Goal: Task Accomplishment & Management: Use online tool/utility

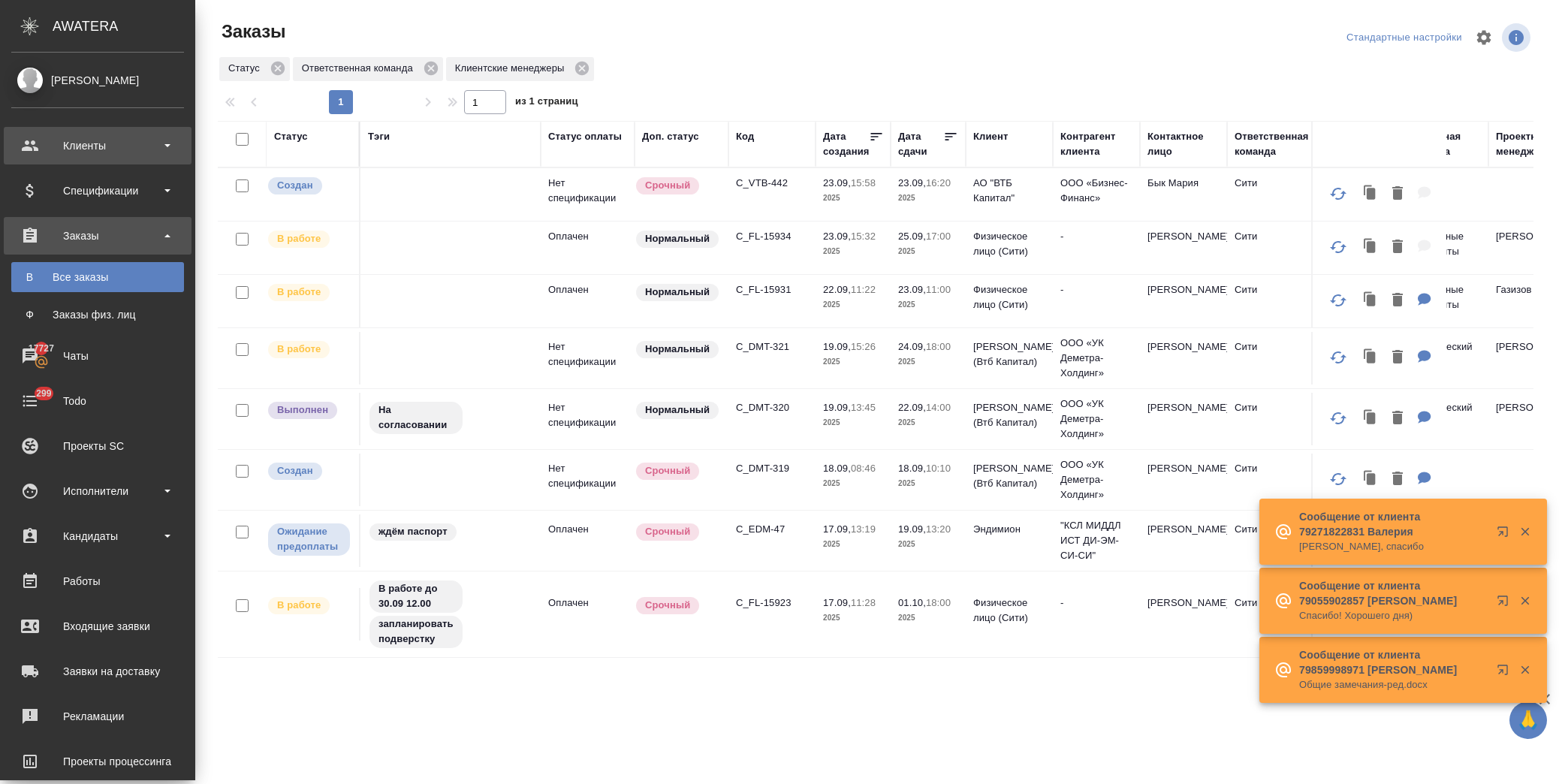
click at [80, 133] on div "Клиенты" at bounding box center [97, 145] width 188 height 37
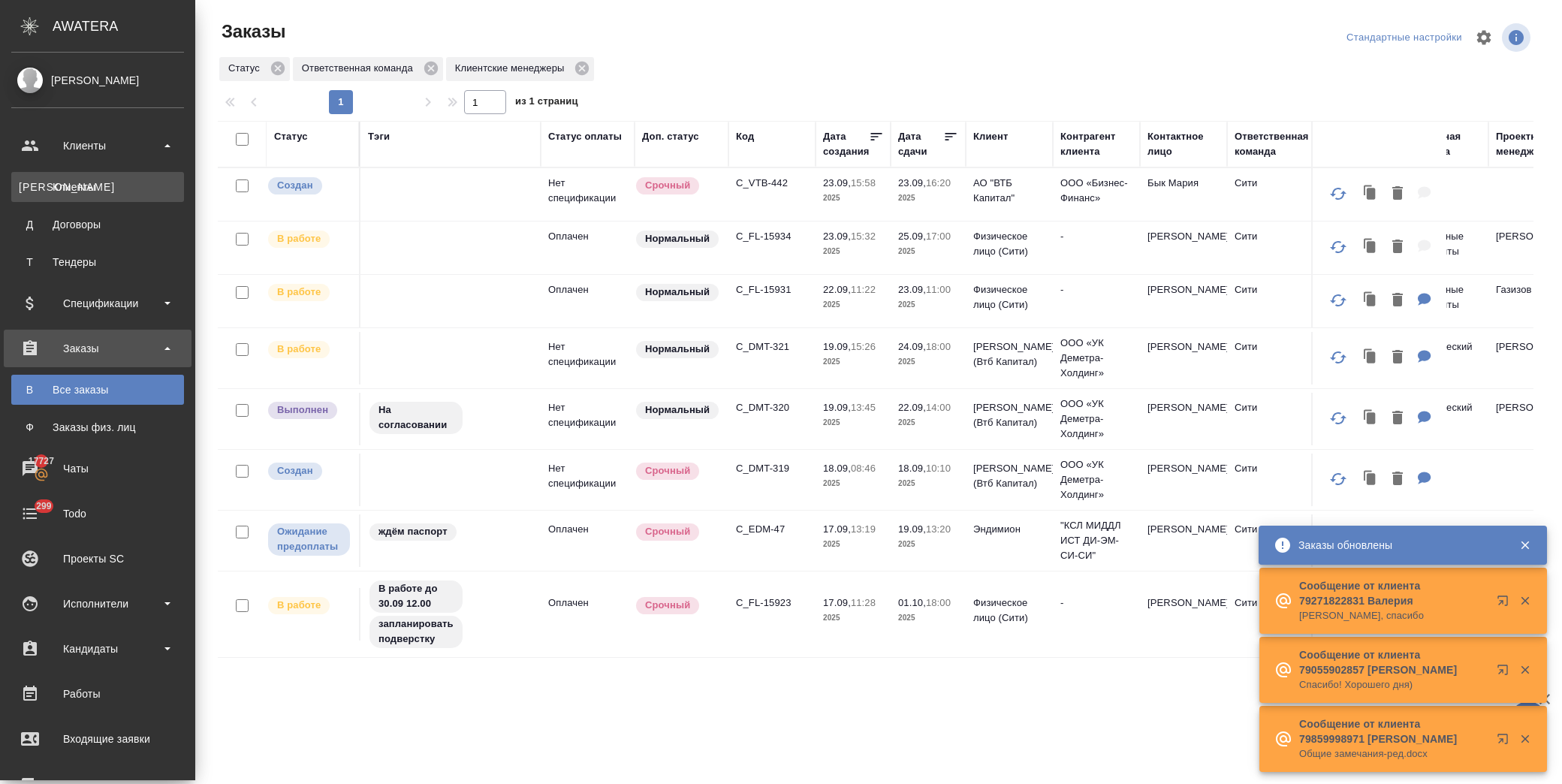
click at [115, 175] on link "К Клиенты" at bounding box center [97, 187] width 172 height 30
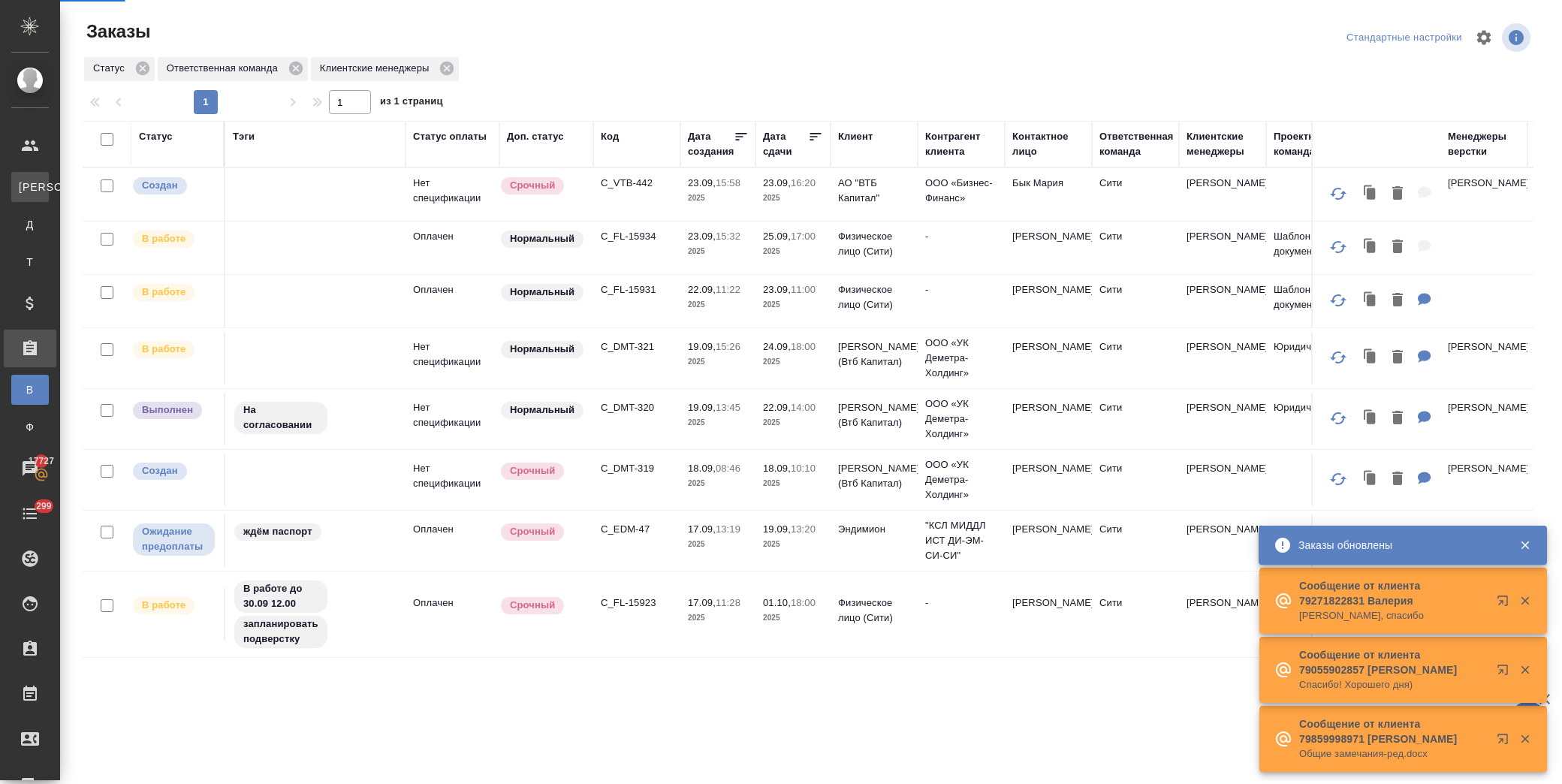
select select "RU"
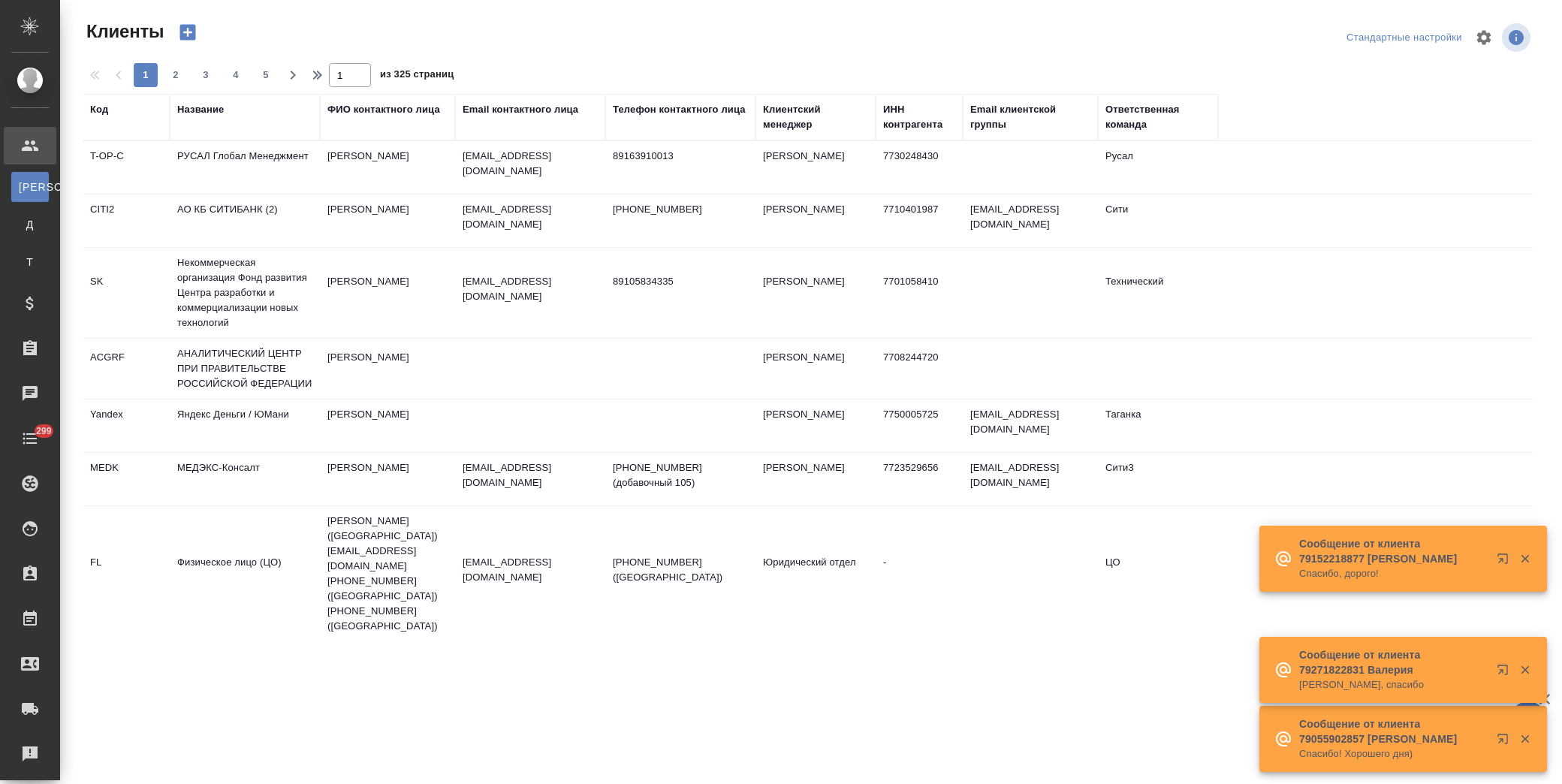
click at [216, 108] on div "Название" at bounding box center [200, 109] width 47 height 15
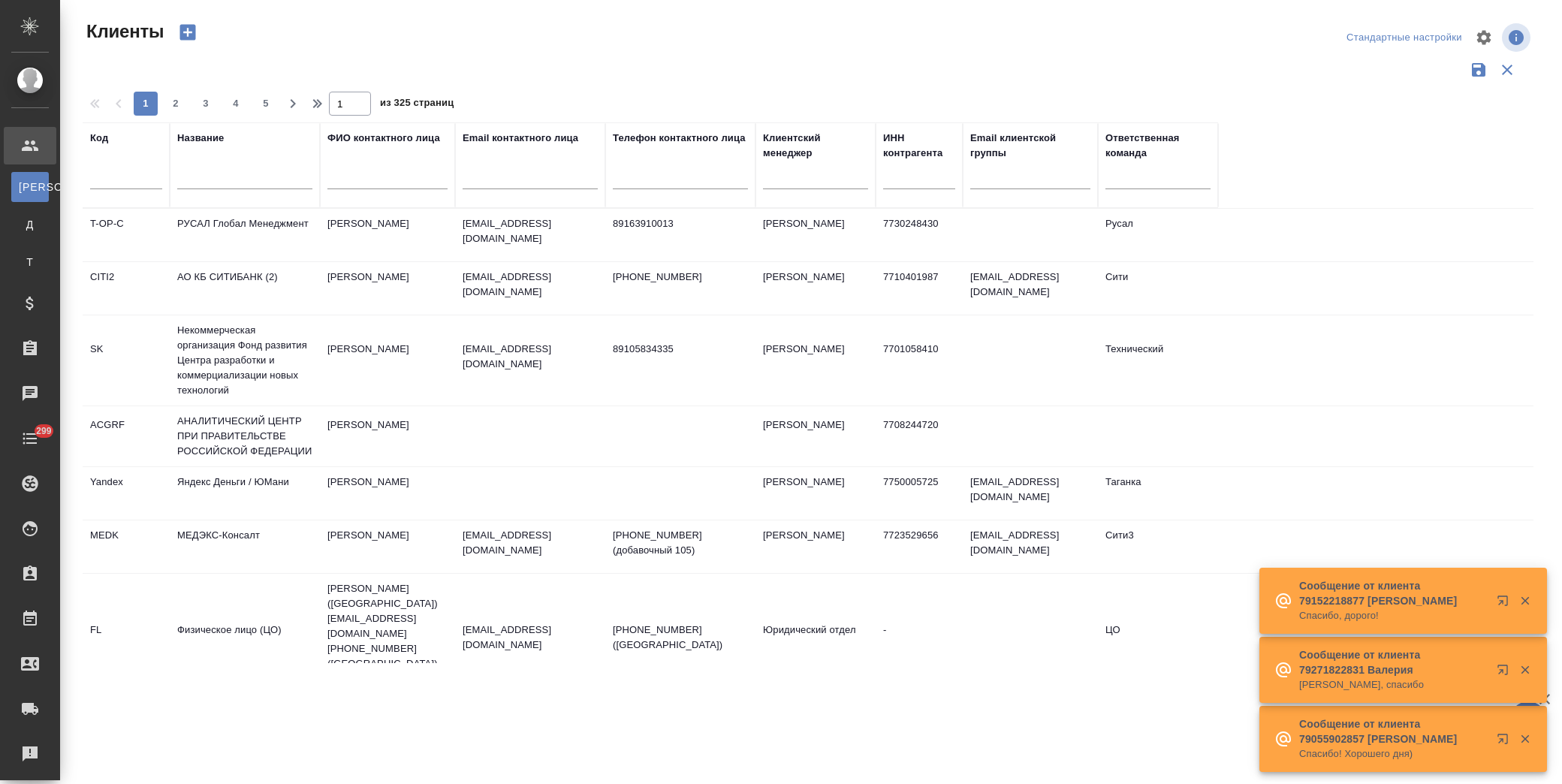
click at [251, 185] on input "text" at bounding box center [245, 180] width 135 height 19
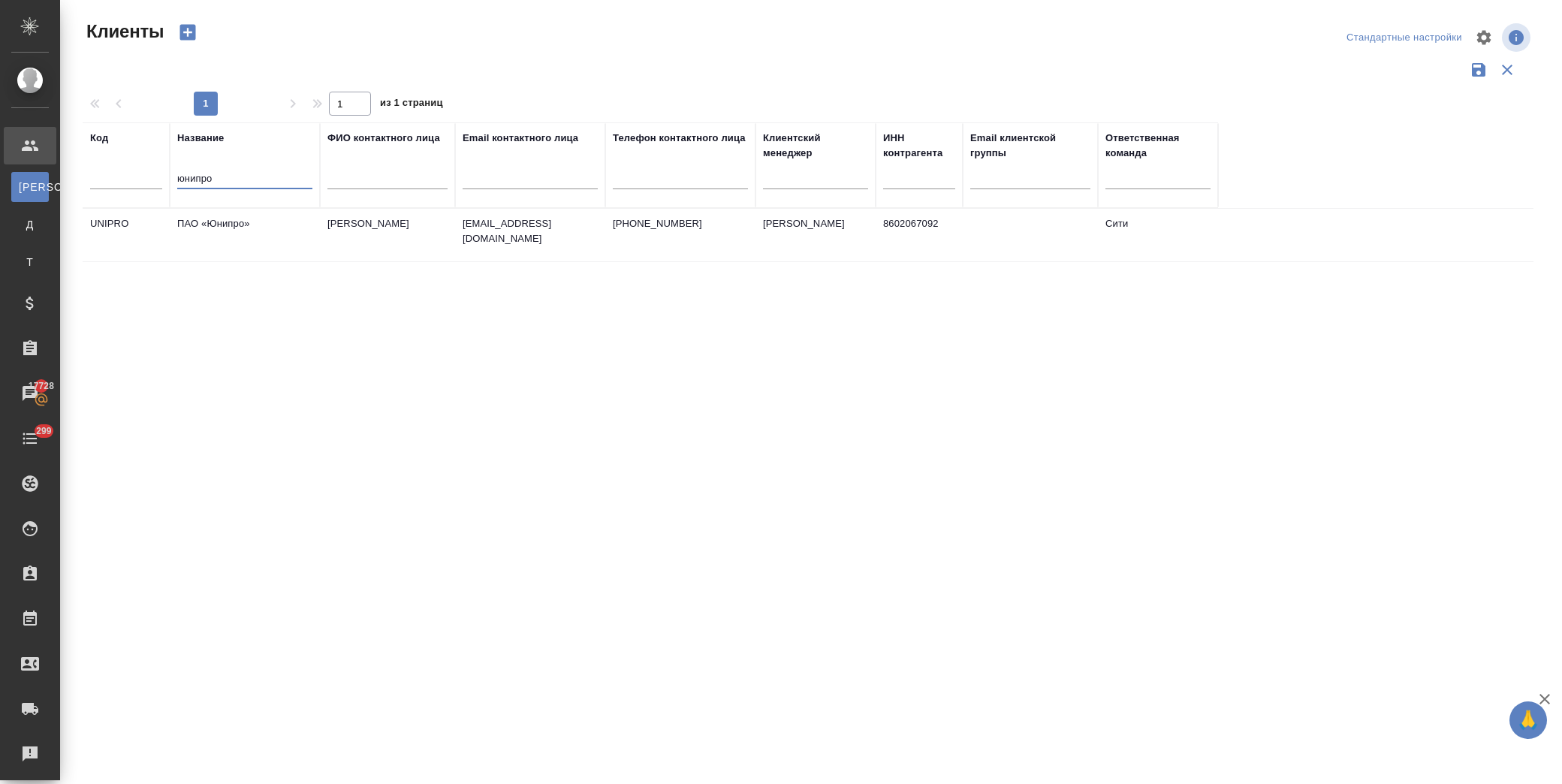
type input "юнипро"
click at [235, 223] on td "ПАО «Юнипро»" at bounding box center [245, 234] width 150 height 52
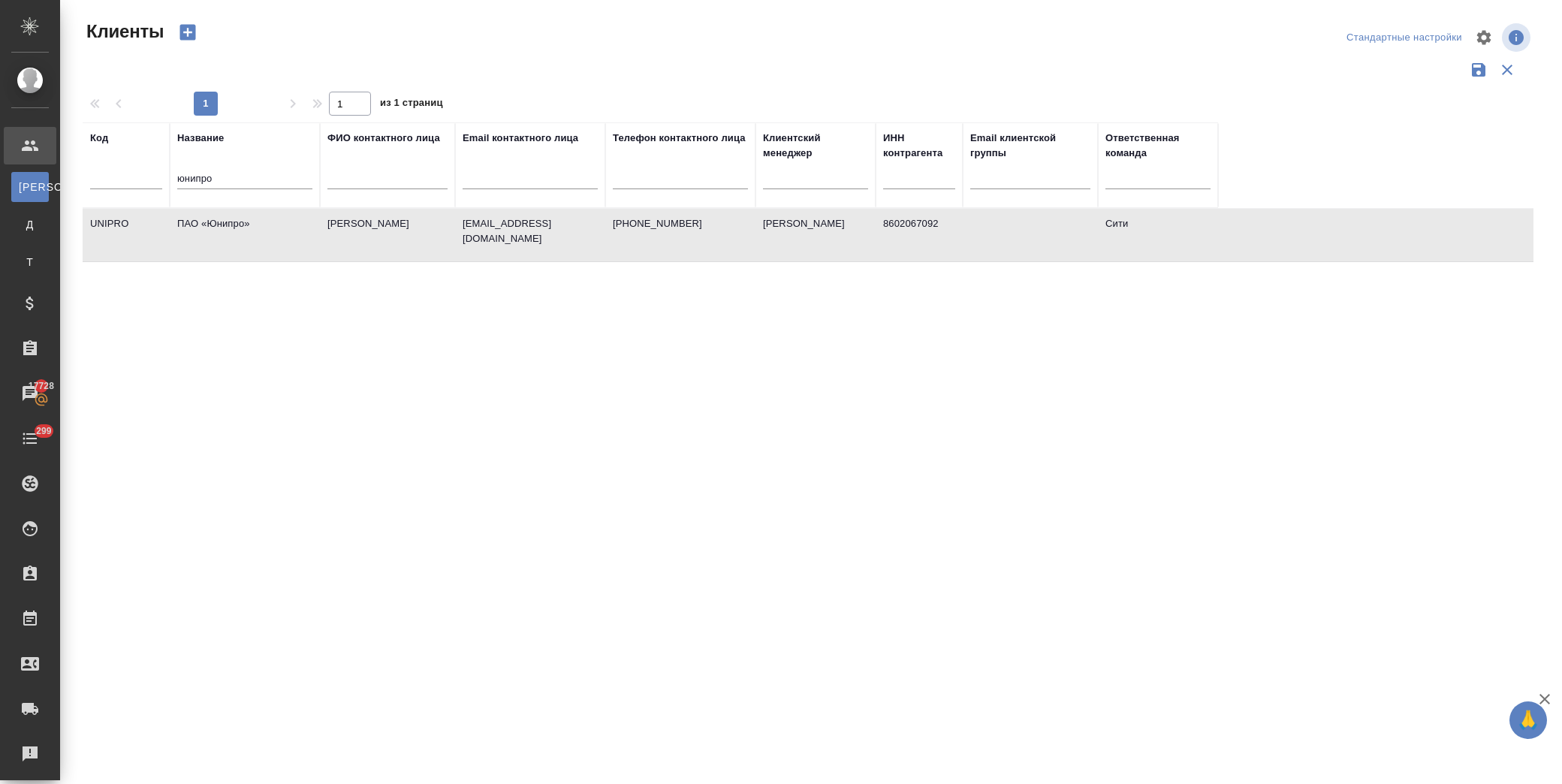
click at [235, 223] on td "ПАО «Юнипро»" at bounding box center [245, 234] width 150 height 52
click at [632, 241] on td "+74955453838" at bounding box center [681, 234] width 150 height 52
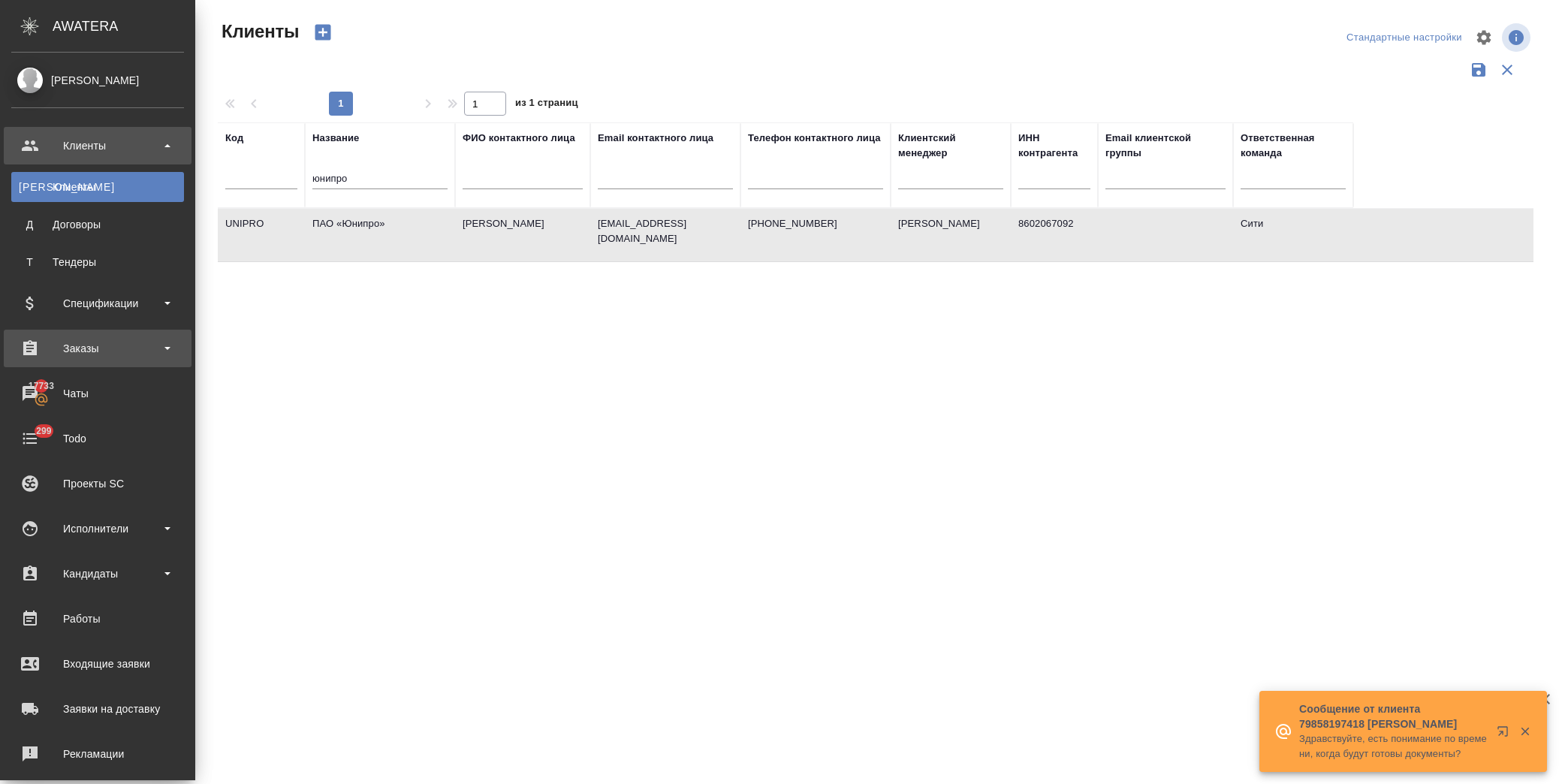
drag, startPoint x: 83, startPoint y: 343, endPoint x: 94, endPoint y: 343, distance: 11.0
click at [84, 343] on div "Заказы" at bounding box center [97, 348] width 172 height 23
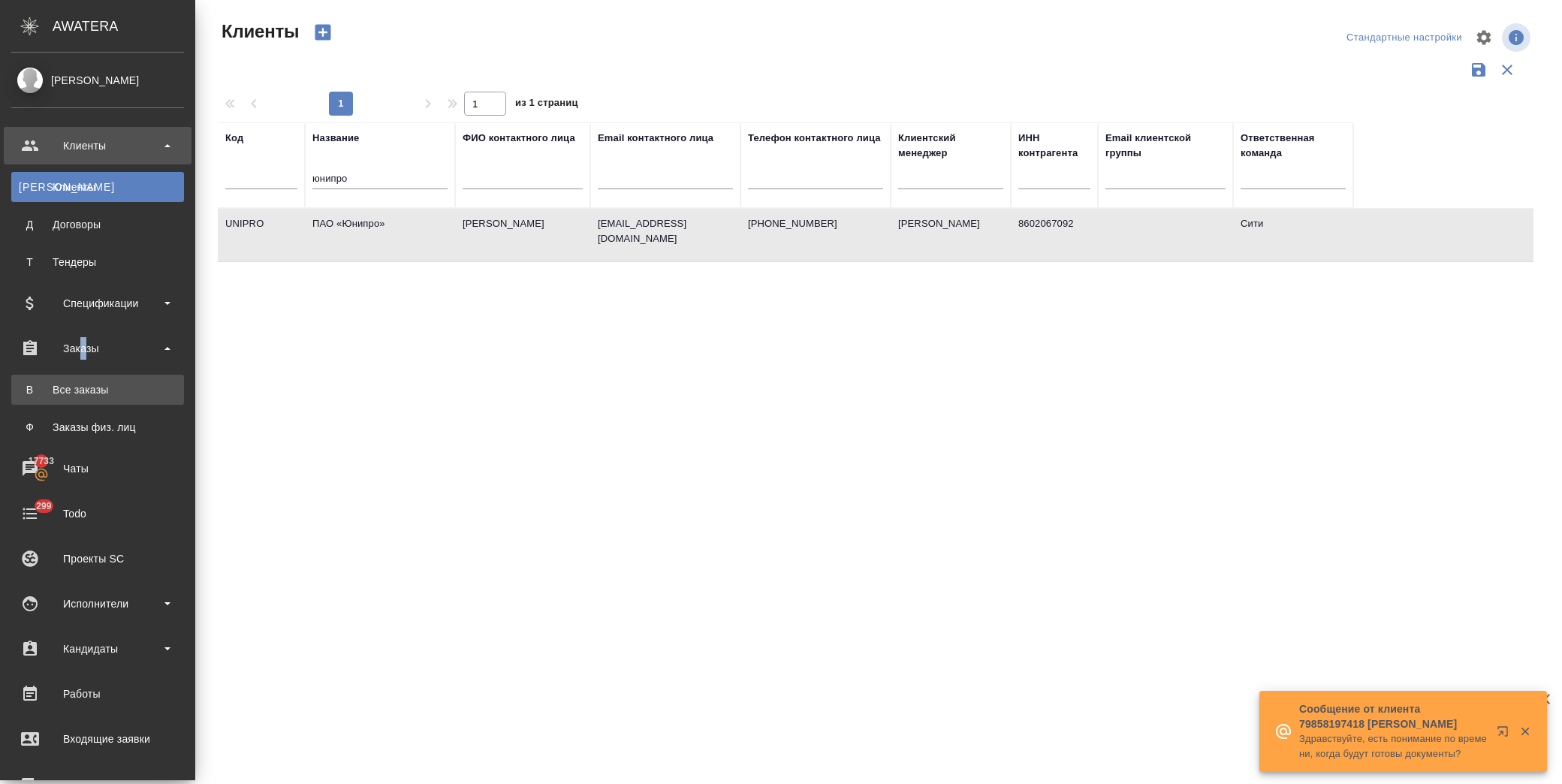
click at [75, 402] on link "В Все заказы" at bounding box center [97, 390] width 172 height 30
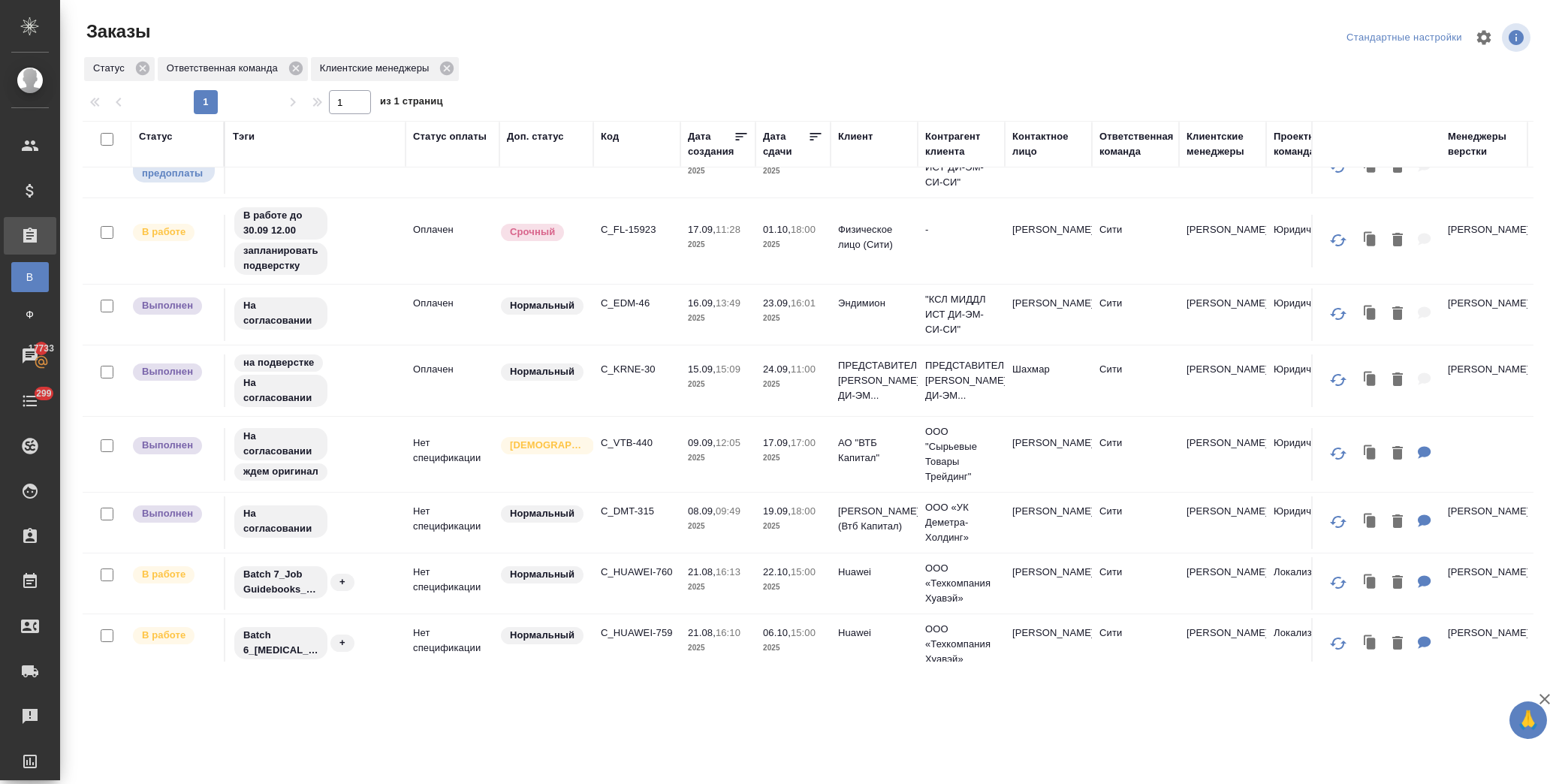
scroll to position [335, 0]
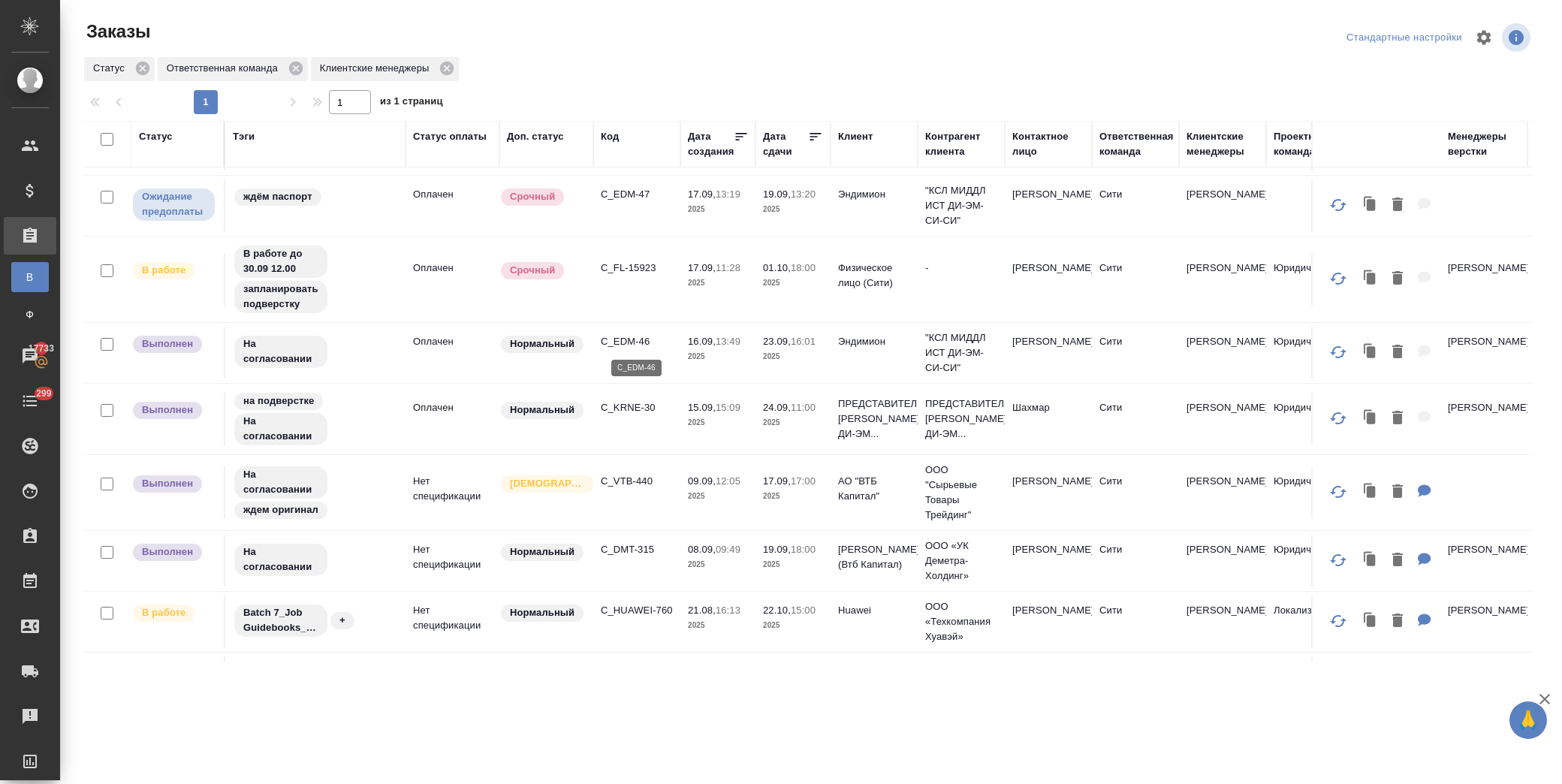
click at [646, 336] on p "C_EDM-46" at bounding box center [637, 342] width 72 height 15
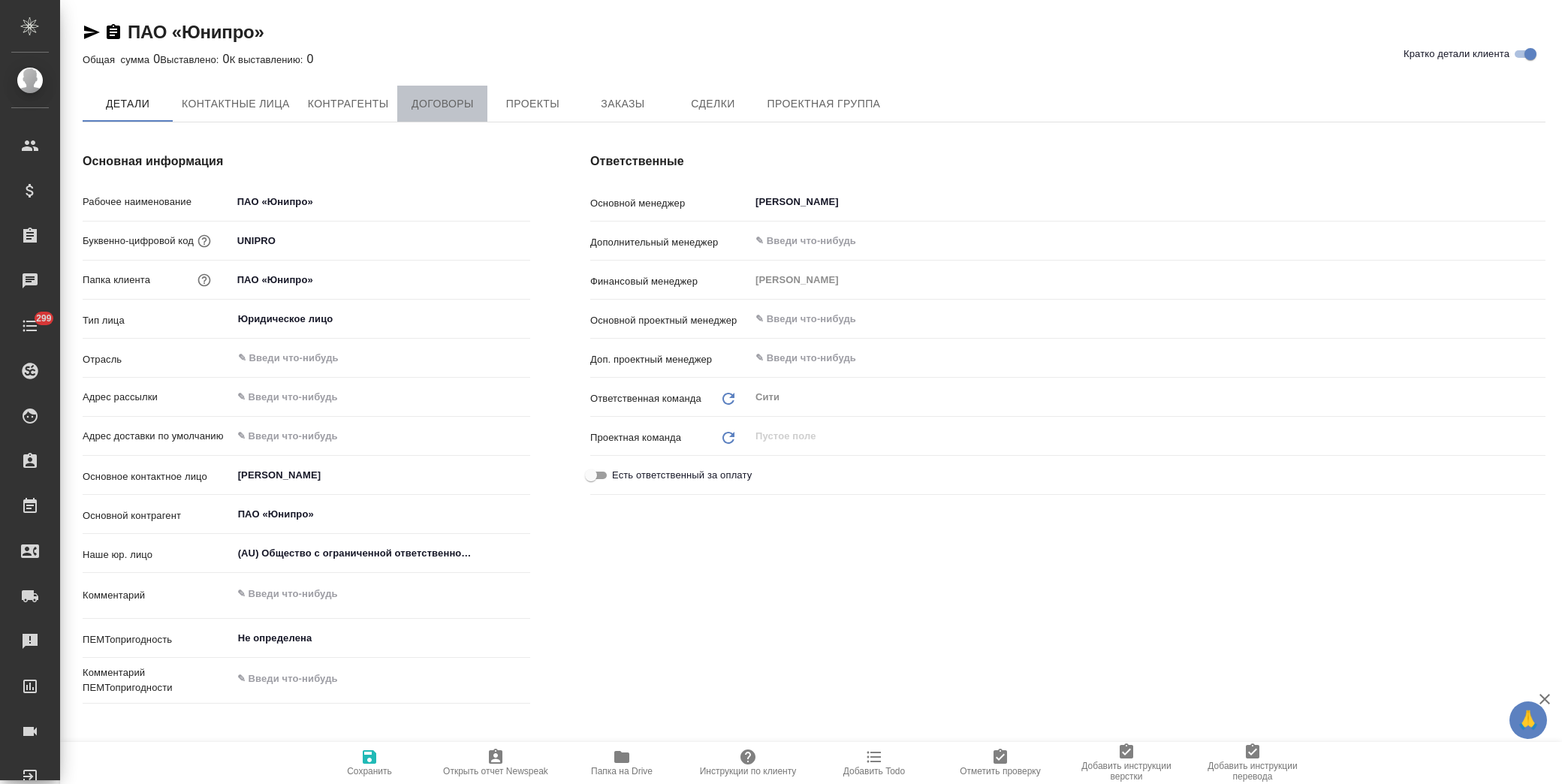
click at [421, 98] on span "Договоры" at bounding box center [443, 104] width 72 height 19
type textarea "x"
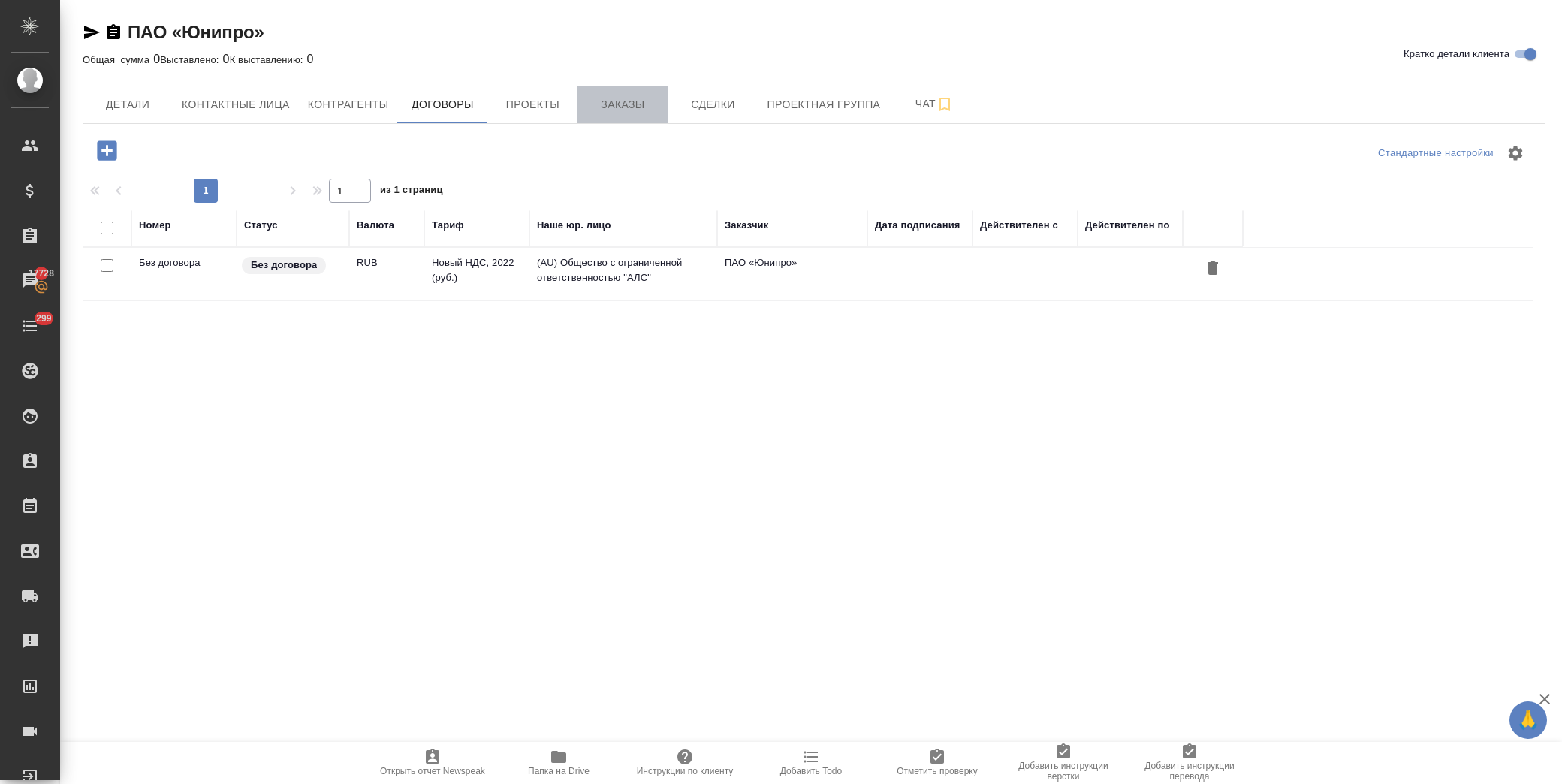
click at [593, 99] on span "Заказы" at bounding box center [623, 105] width 72 height 19
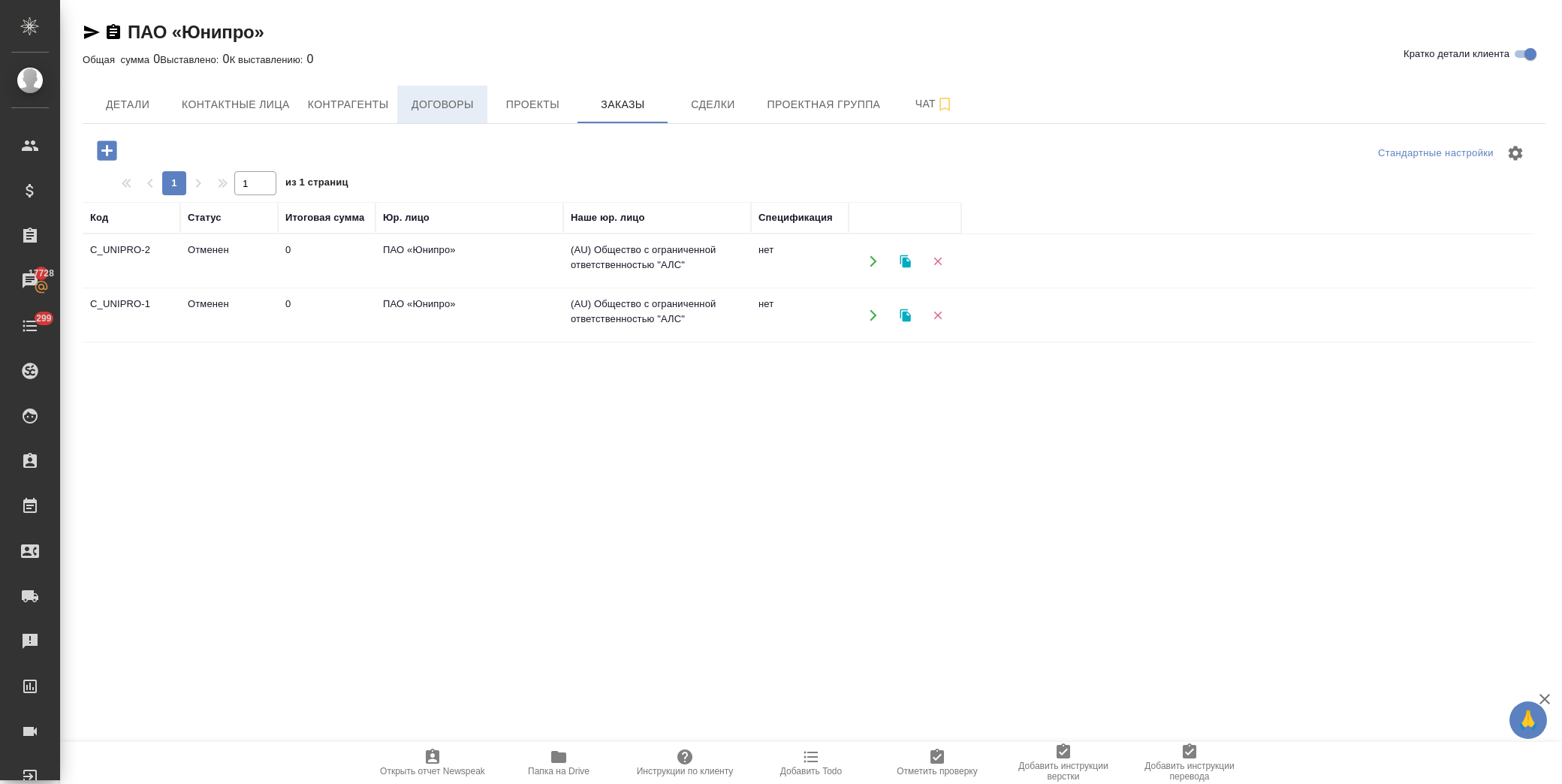
click at [429, 111] on span "Договоры" at bounding box center [443, 105] width 72 height 19
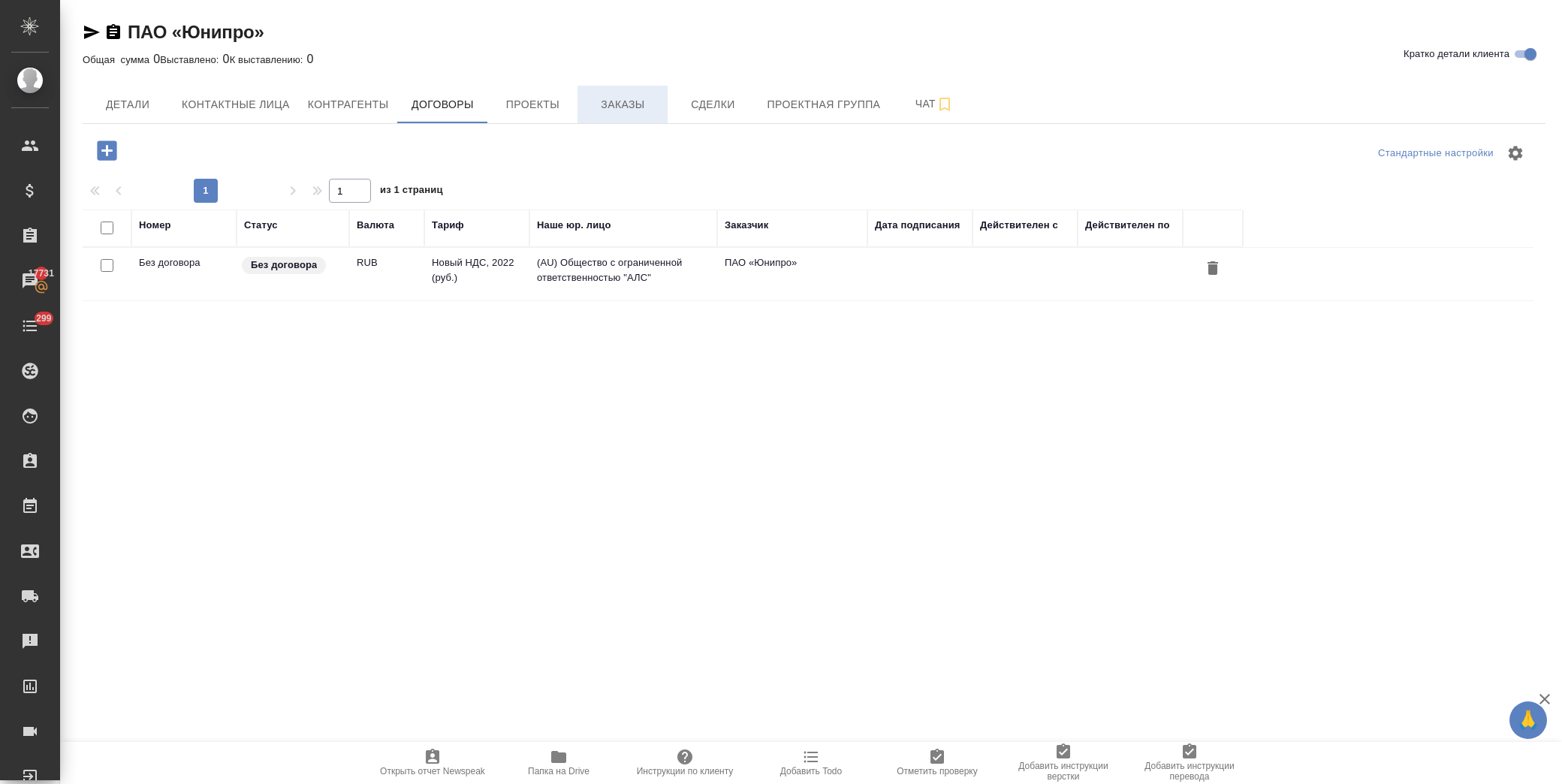
click at [611, 99] on span "Заказы" at bounding box center [623, 105] width 72 height 19
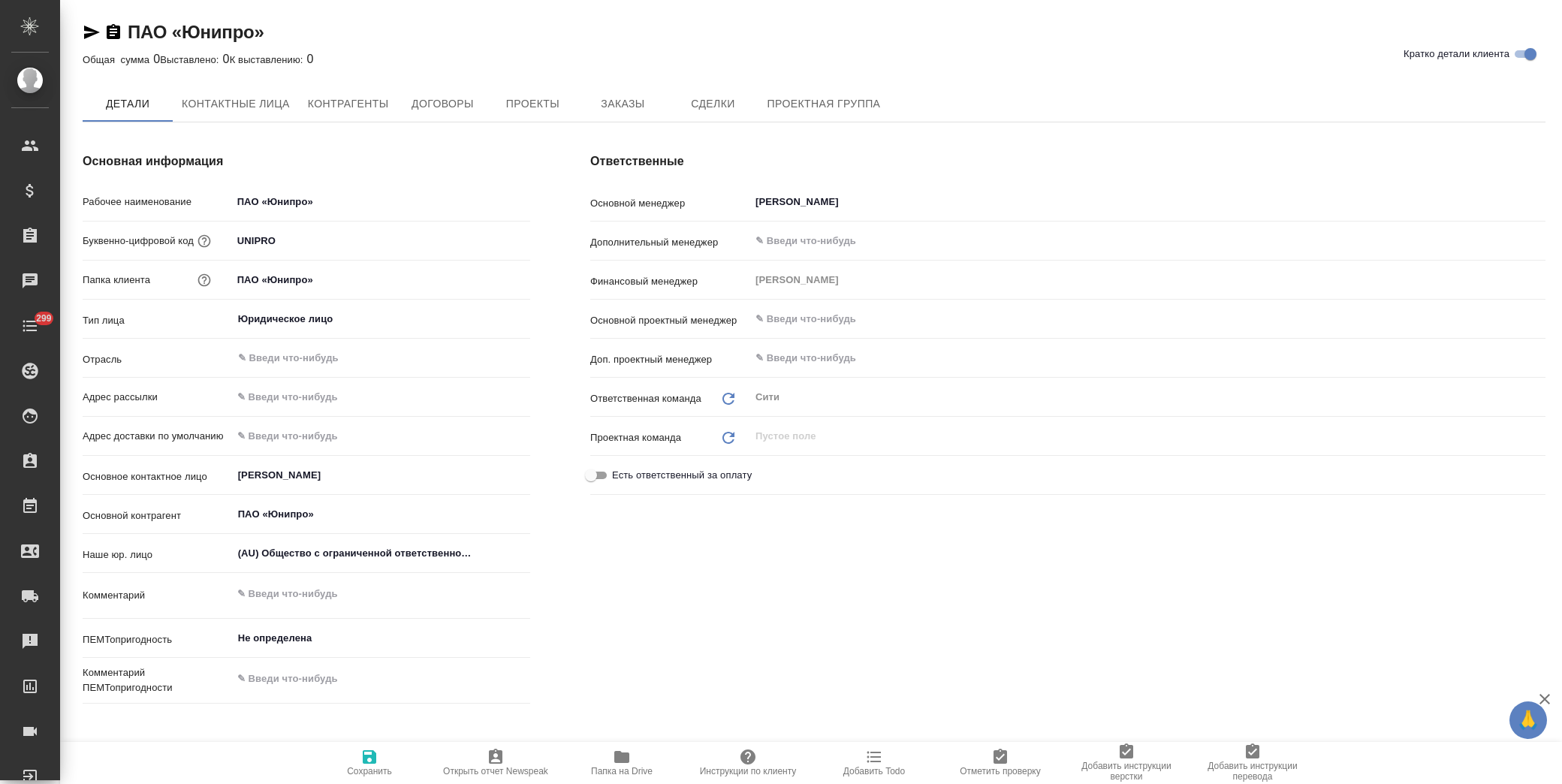
type textarea "x"
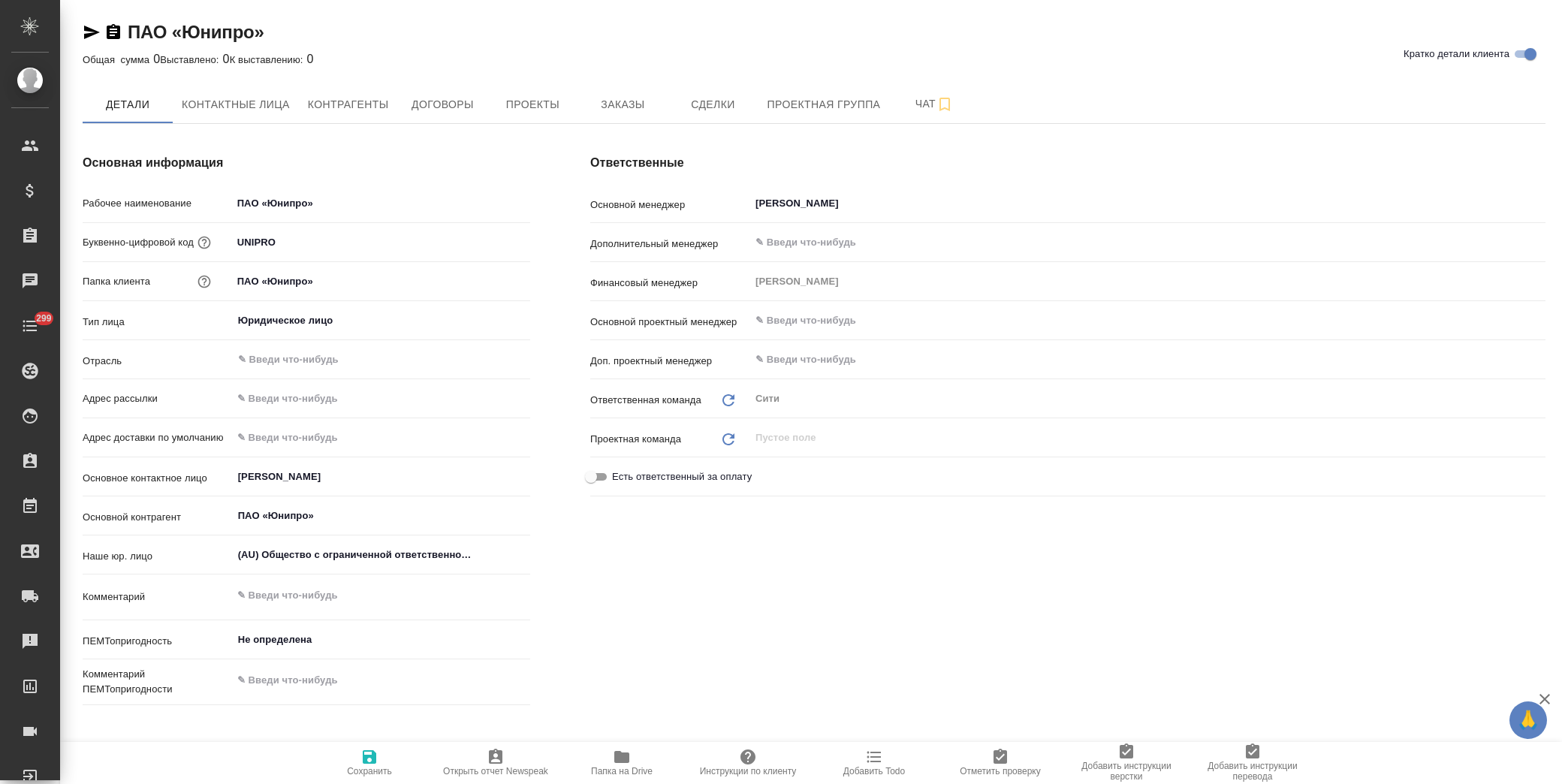
type textarea "x"
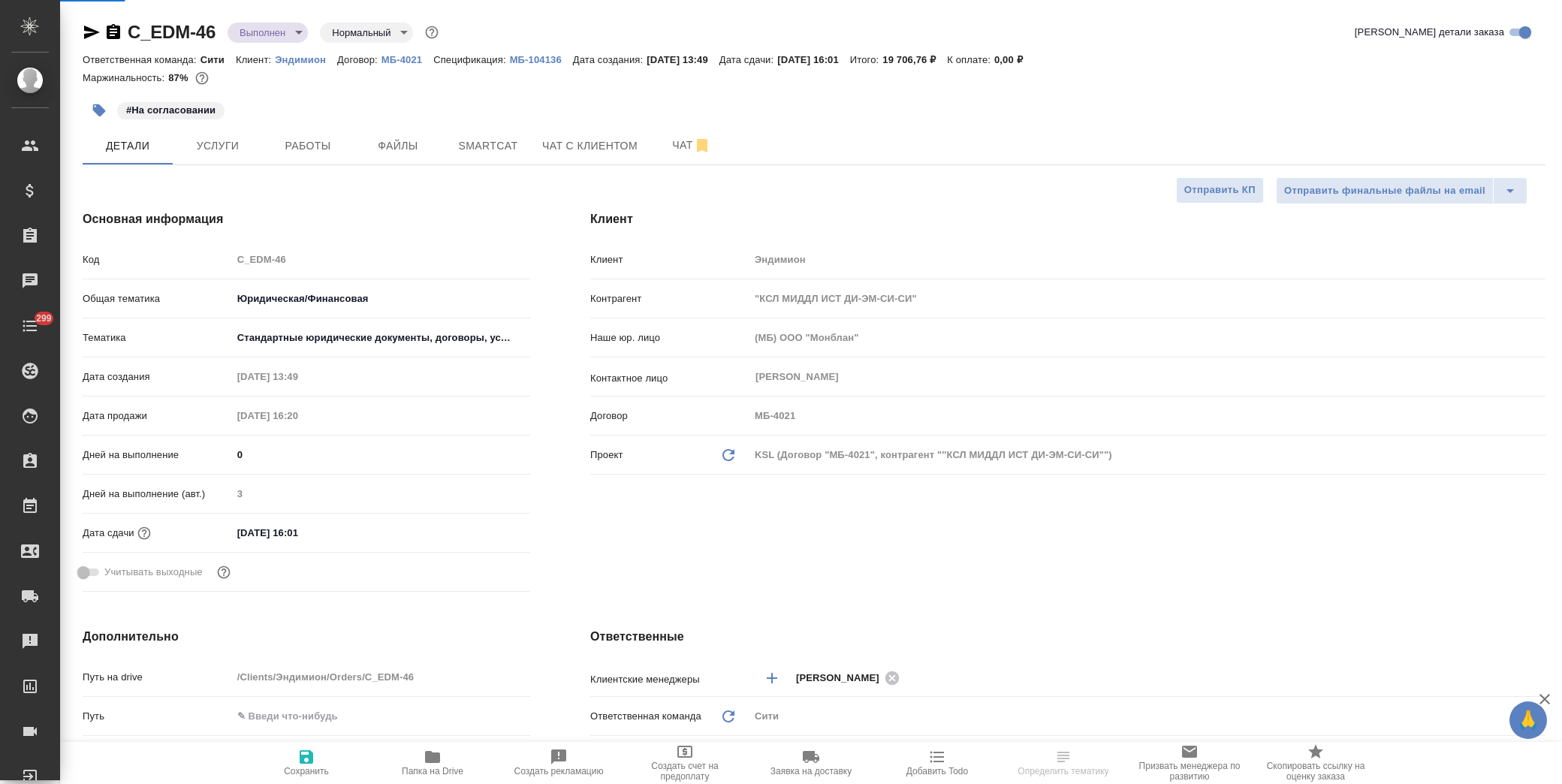
select select "RU"
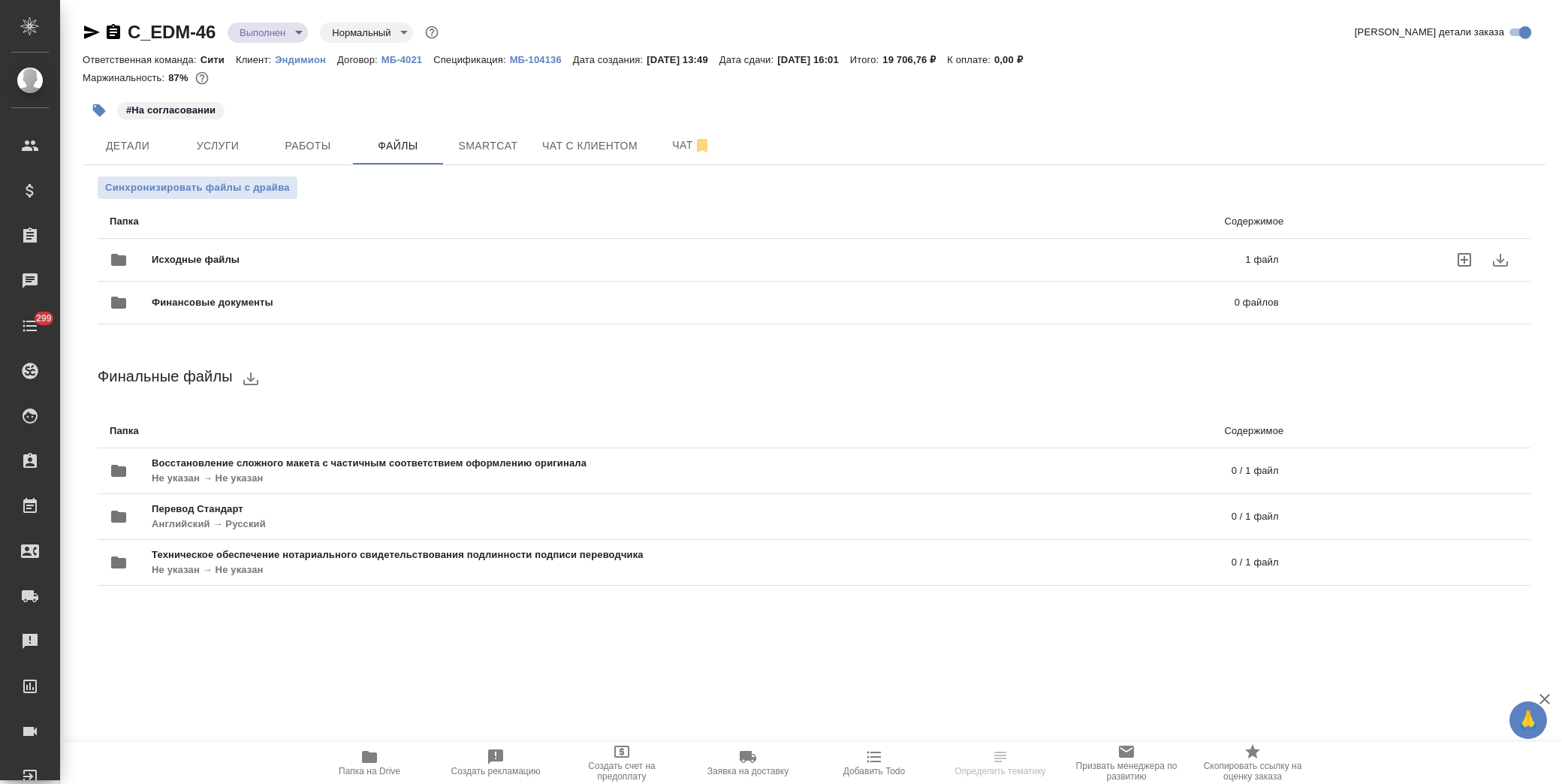
drag, startPoint x: 262, startPoint y: 254, endPoint x: 403, endPoint y: 253, distance: 141.0
click at [264, 254] on span "Исходные файлы" at bounding box center [446, 260] width 591 height 15
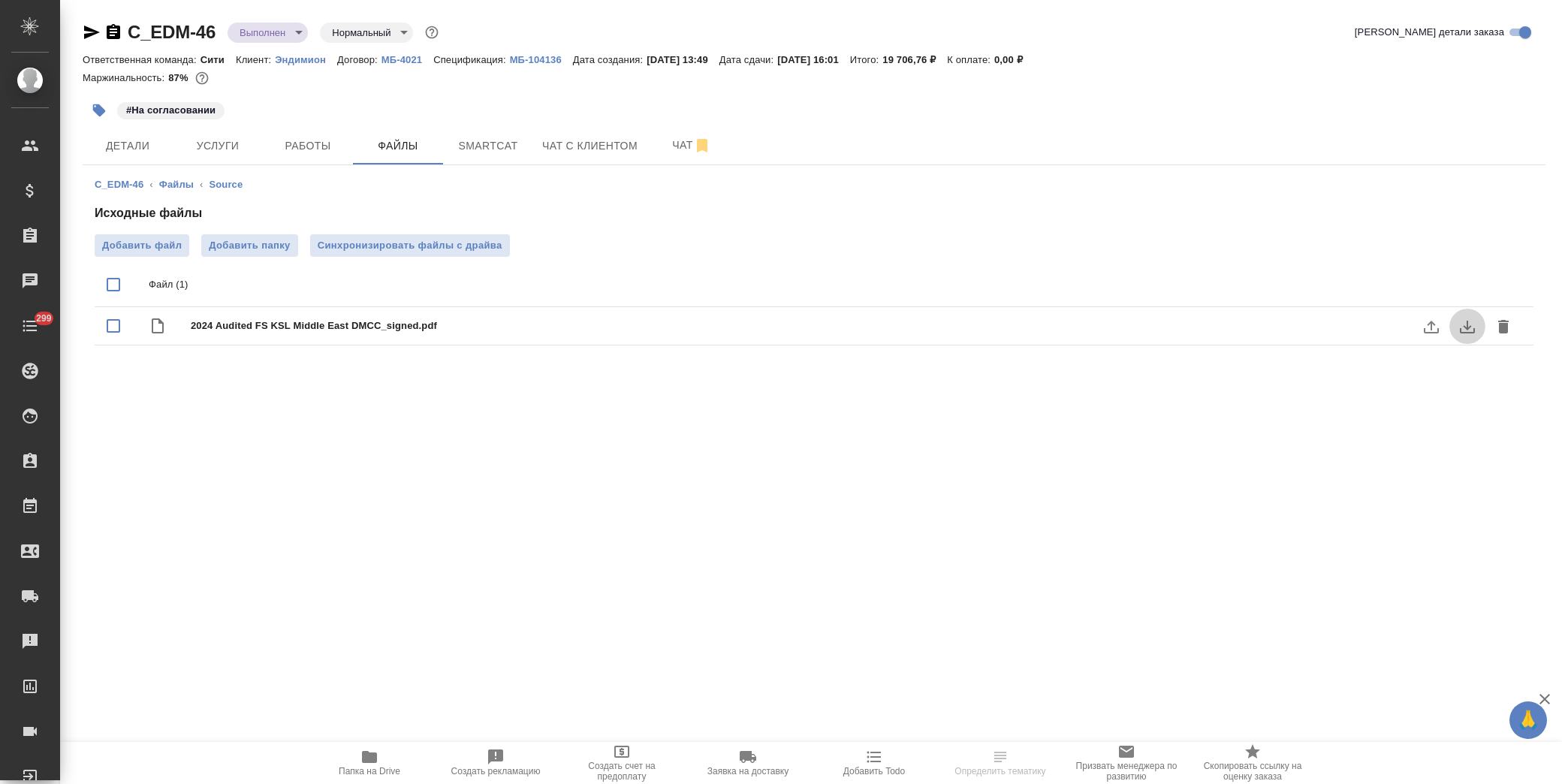
click at [1465, 326] on icon "download" at bounding box center [1468, 326] width 15 height 12
drag, startPoint x: 223, startPoint y: 29, endPoint x: 117, endPoint y: 35, distance: 106.2
click at [117, 35] on div "C_EDM-46 Выполнен completed Нормальный normal" at bounding box center [262, 31] width 359 height 24
copy link "C_EDM-46"
click at [304, 146] on span "Работы" at bounding box center [308, 147] width 72 height 19
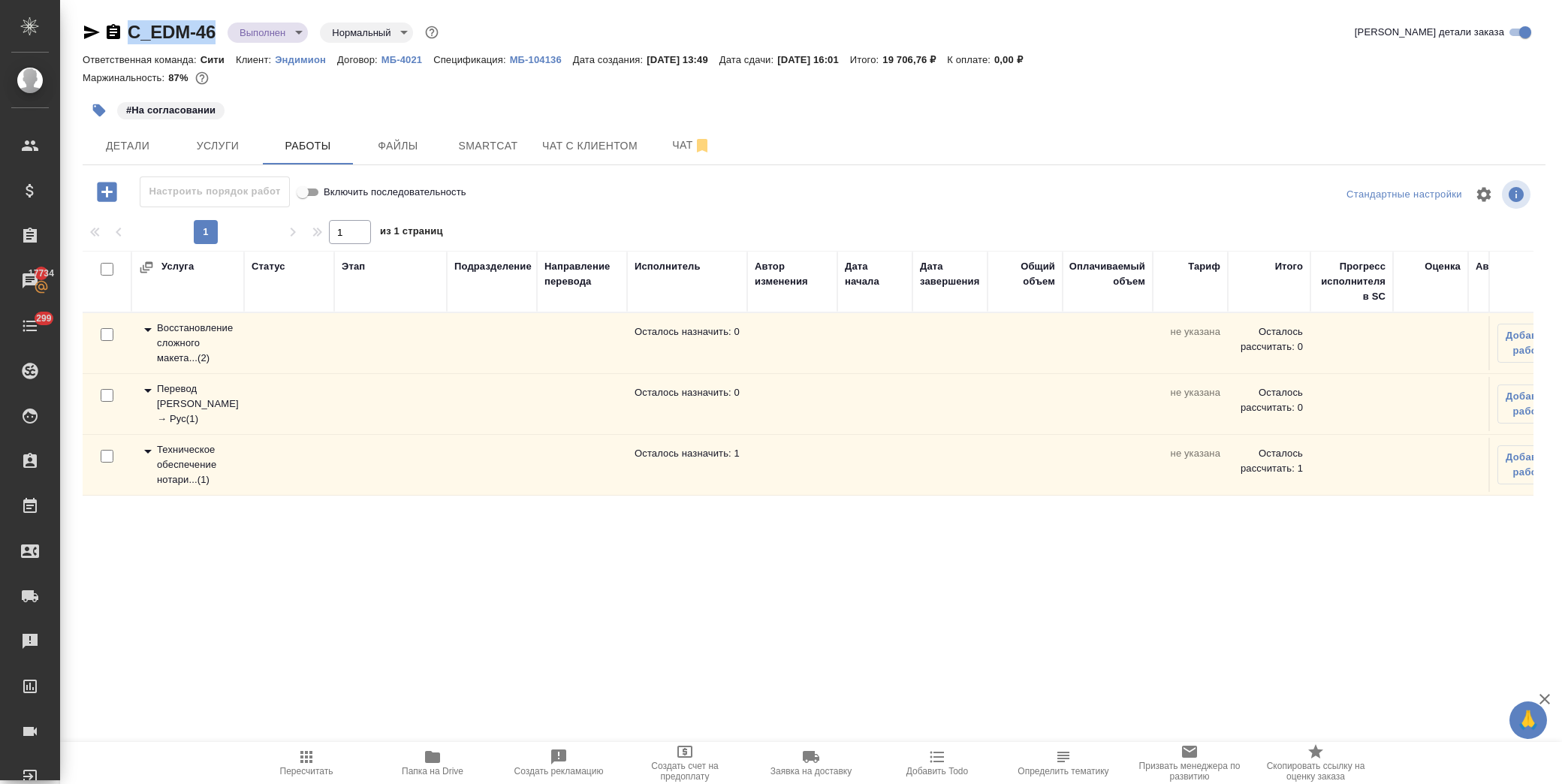
click at [151, 446] on icon at bounding box center [148, 451] width 18 height 18
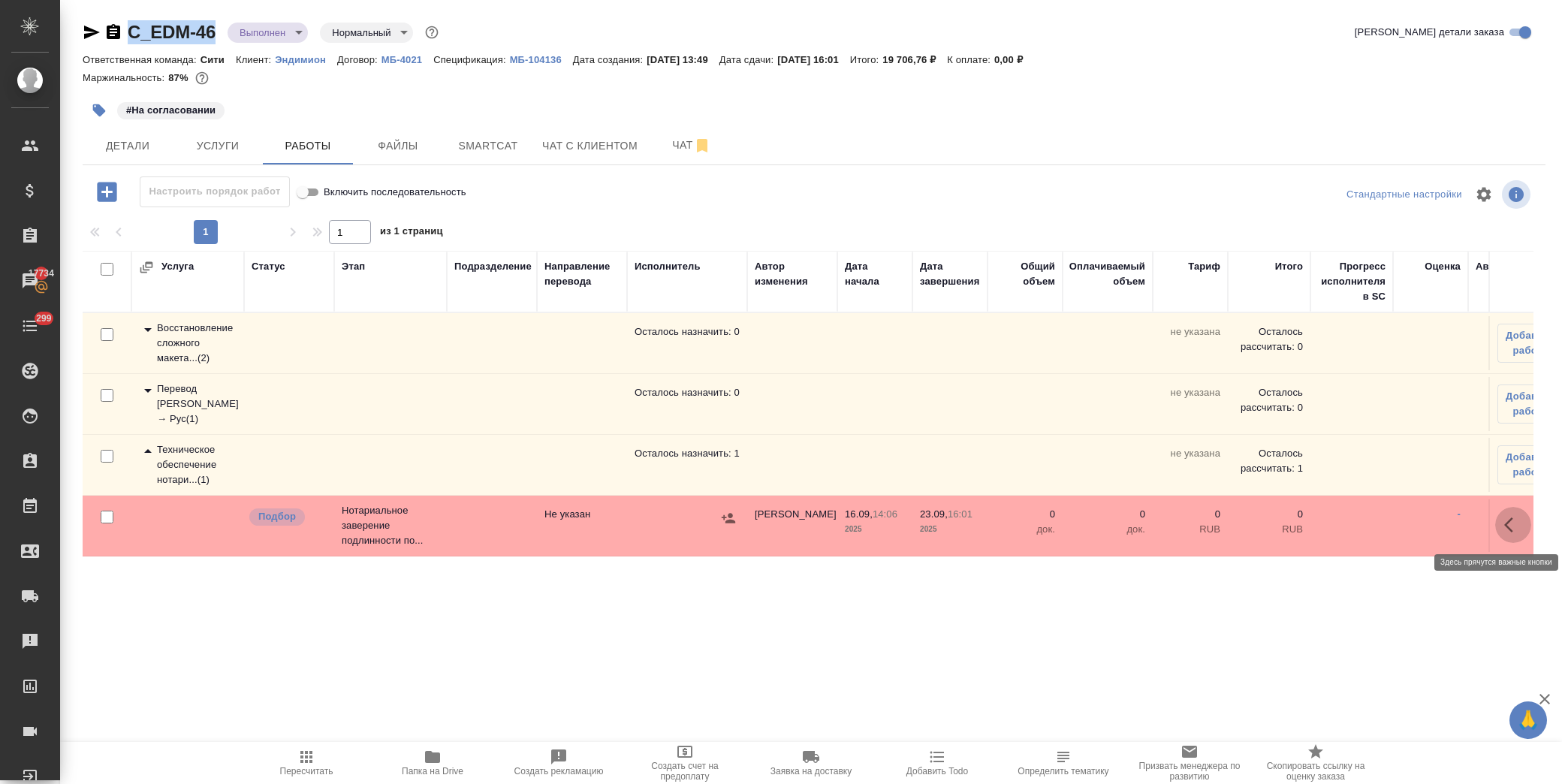
click at [1513, 521] on icon "button" at bounding box center [1513, 524] width 18 height 18
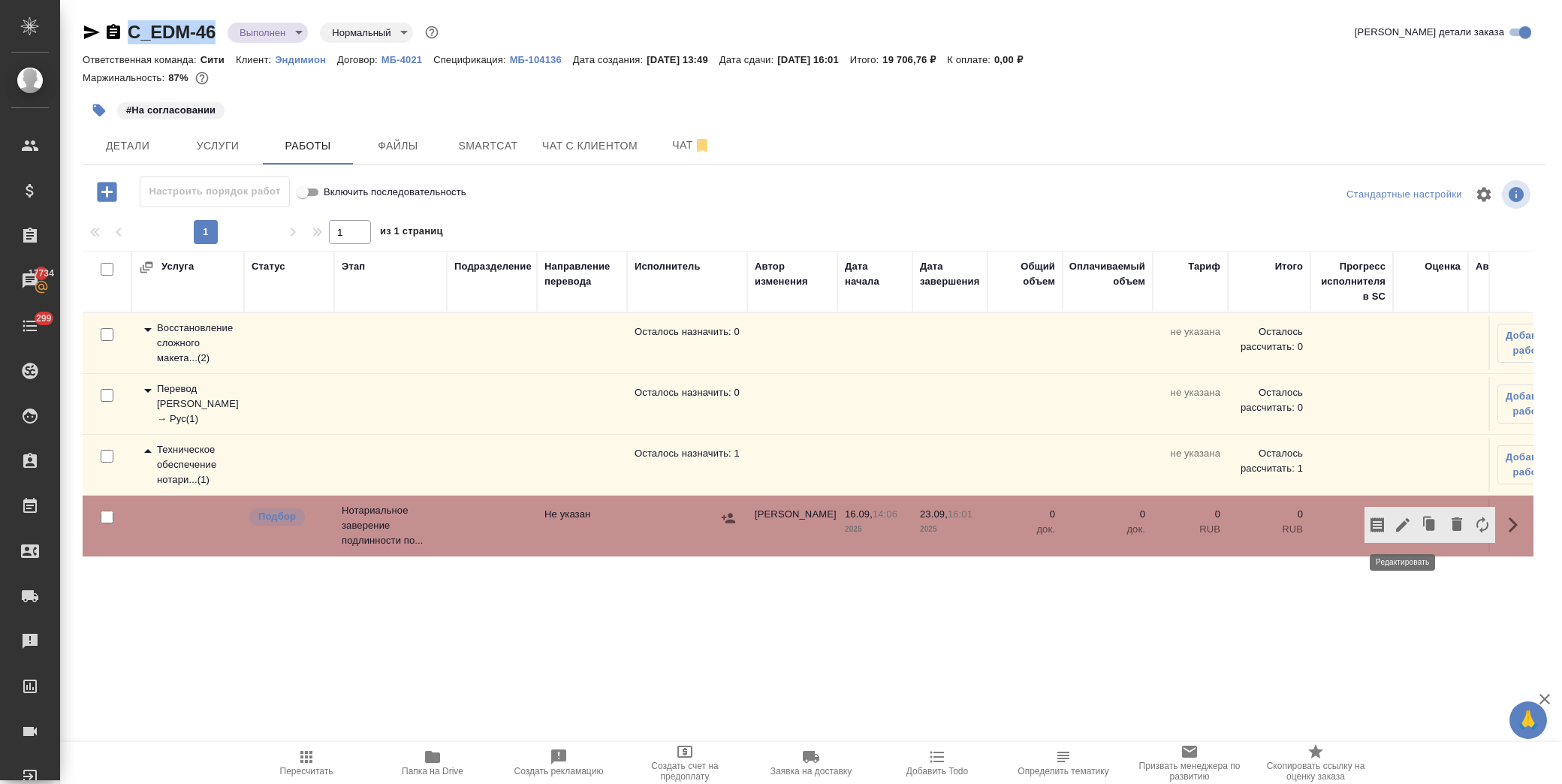
click at [1401, 528] on icon "button" at bounding box center [1403, 524] width 13 height 13
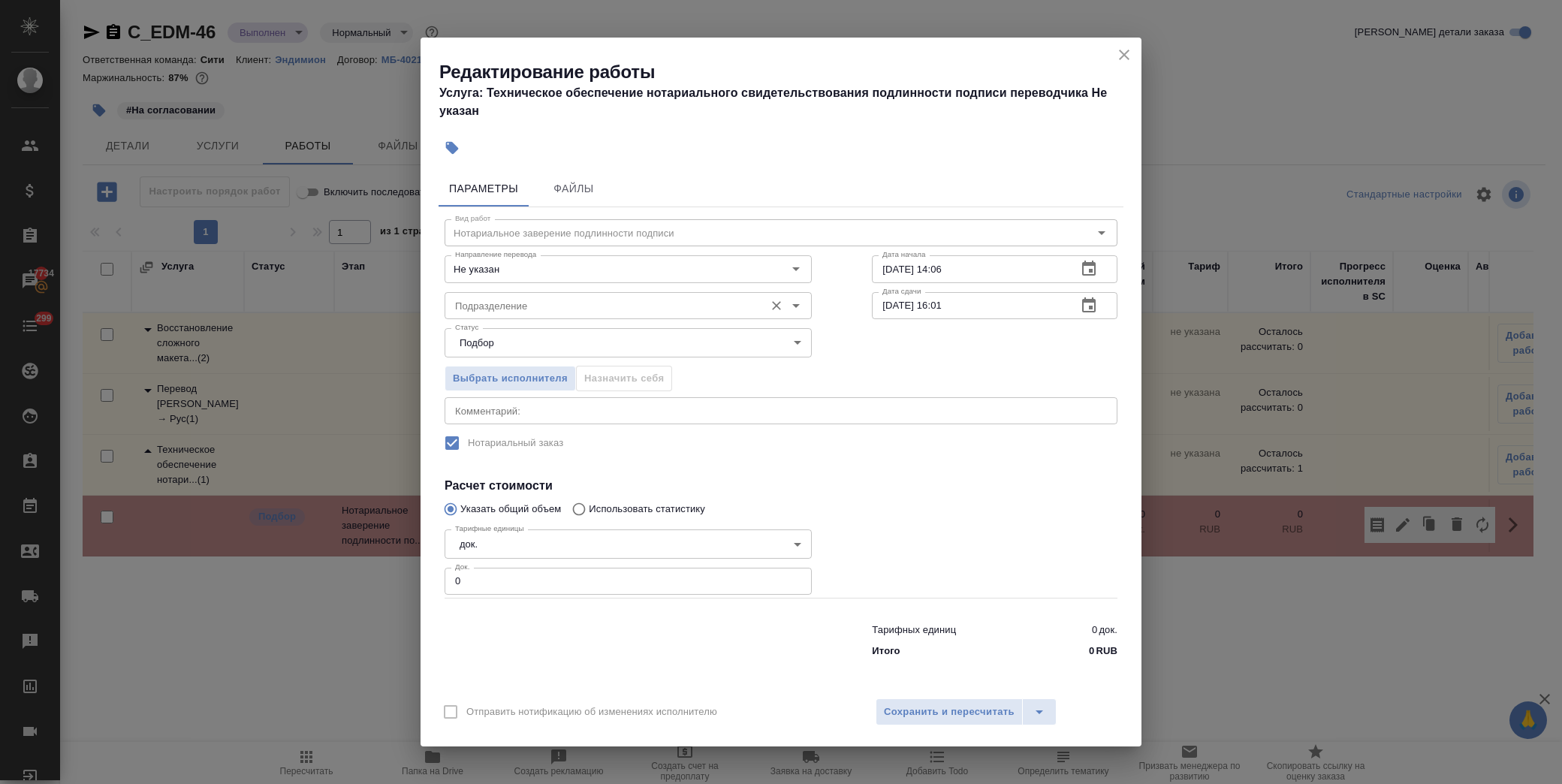
click at [545, 298] on input "Подразделение" at bounding box center [603, 305] width 308 height 18
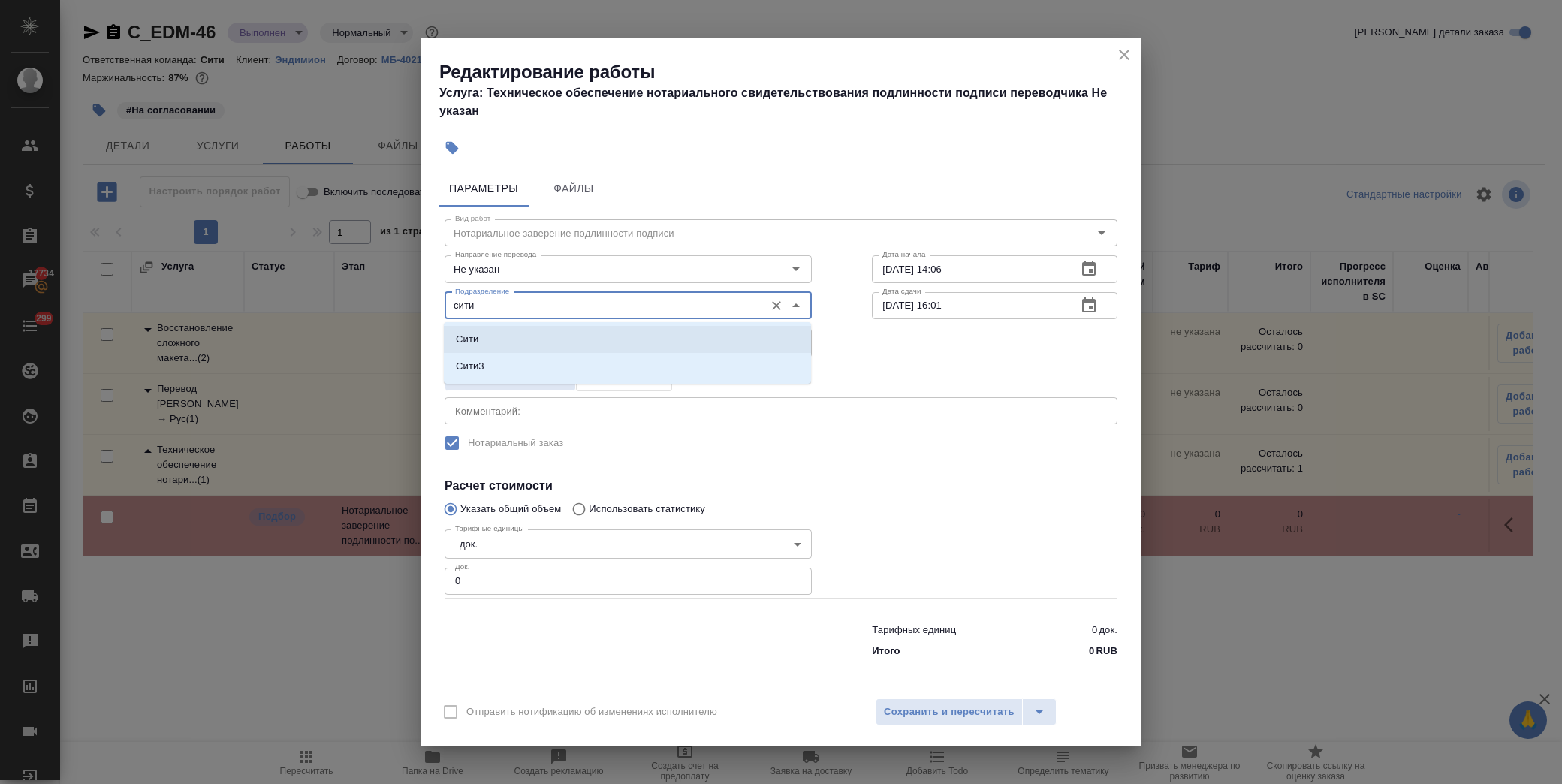
click at [526, 333] on li "Сити" at bounding box center [627, 339] width 367 height 27
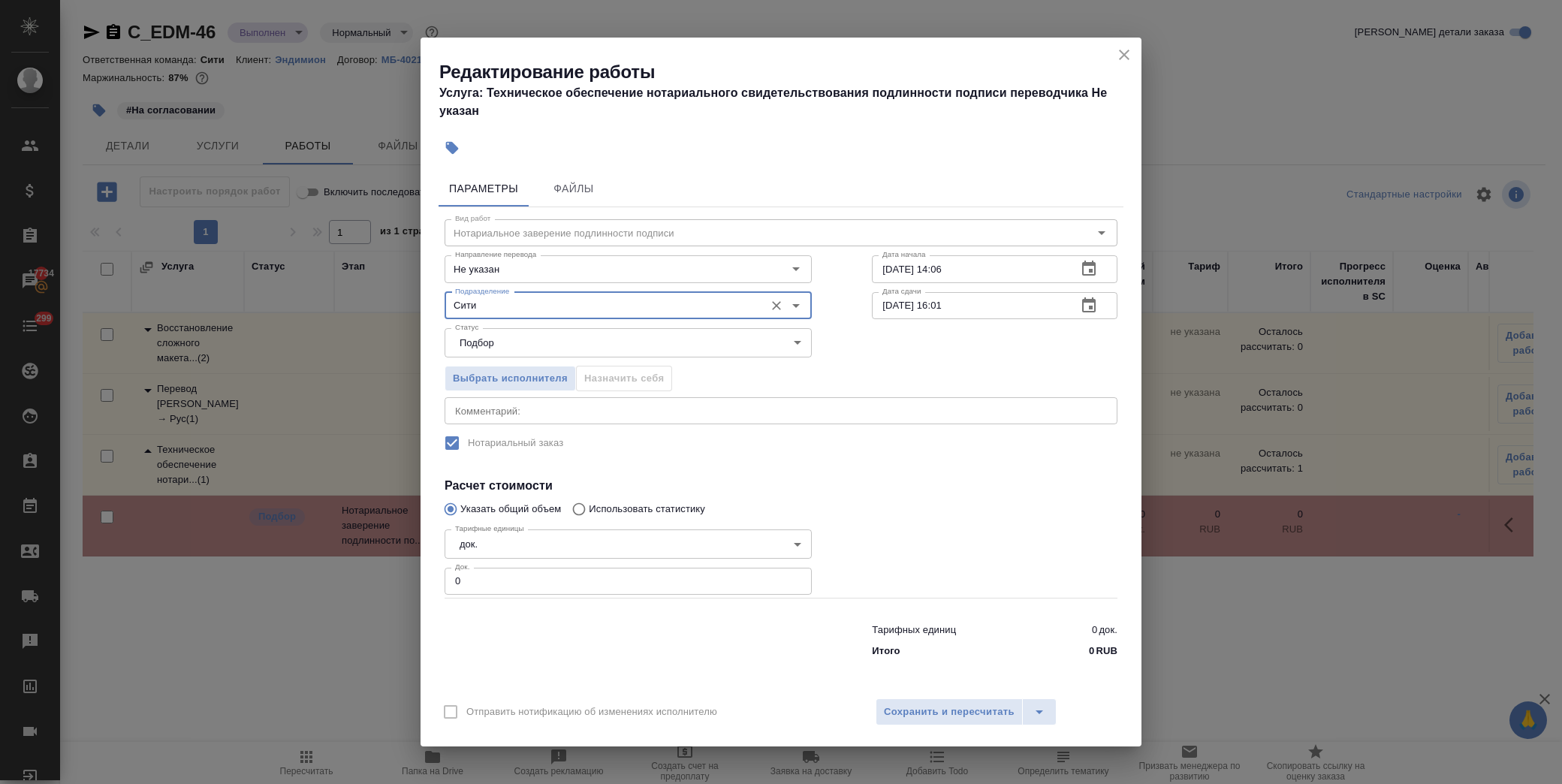
type input "Сити"
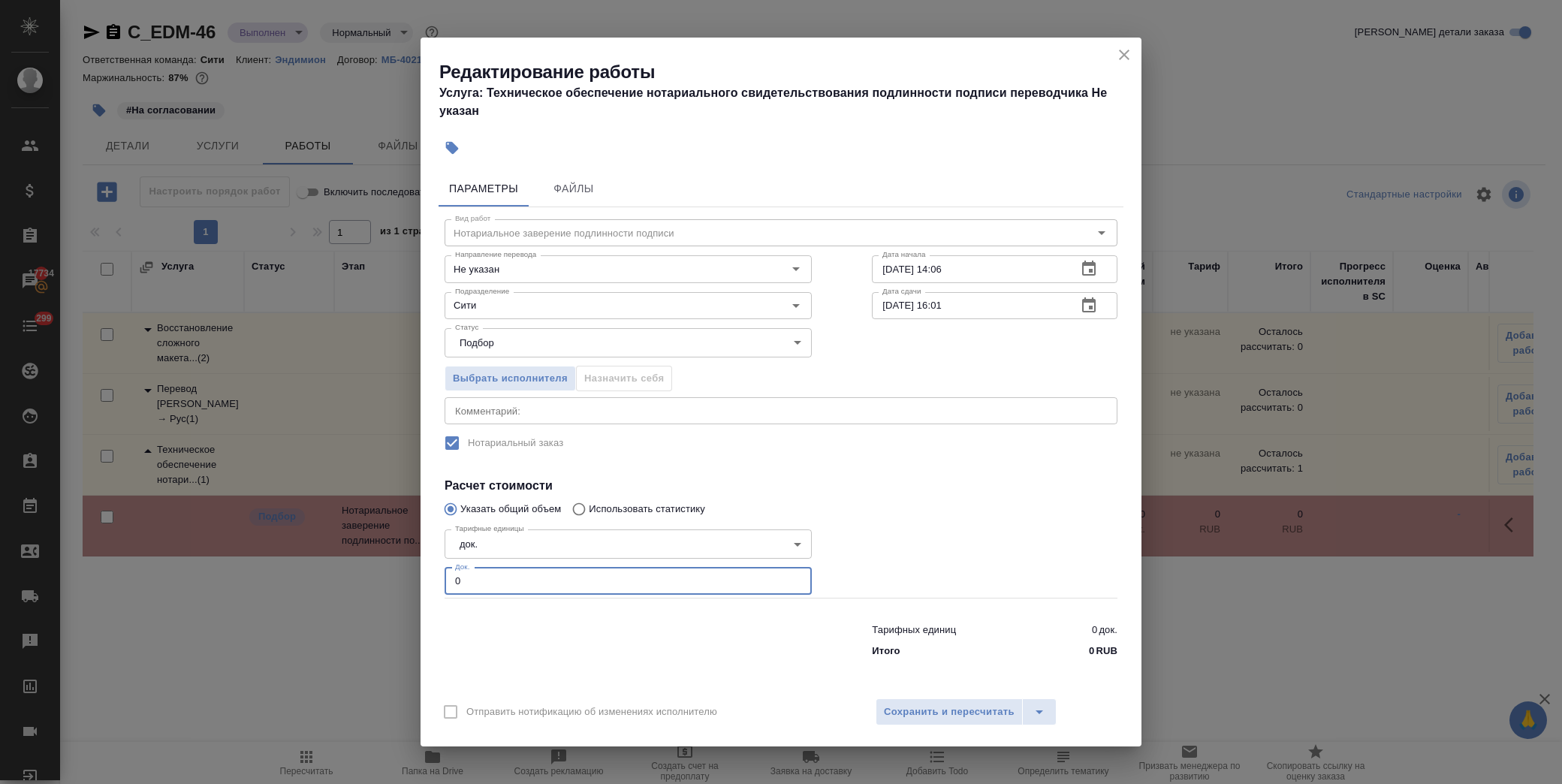
drag, startPoint x: 434, startPoint y: 571, endPoint x: 329, endPoint y: 579, distance: 105.3
click at [329, 579] on div "Редактирование работы Услуга: Техническое обеспечение нотариального свидетельст…" at bounding box center [781, 392] width 1562 height 784
type input "1"
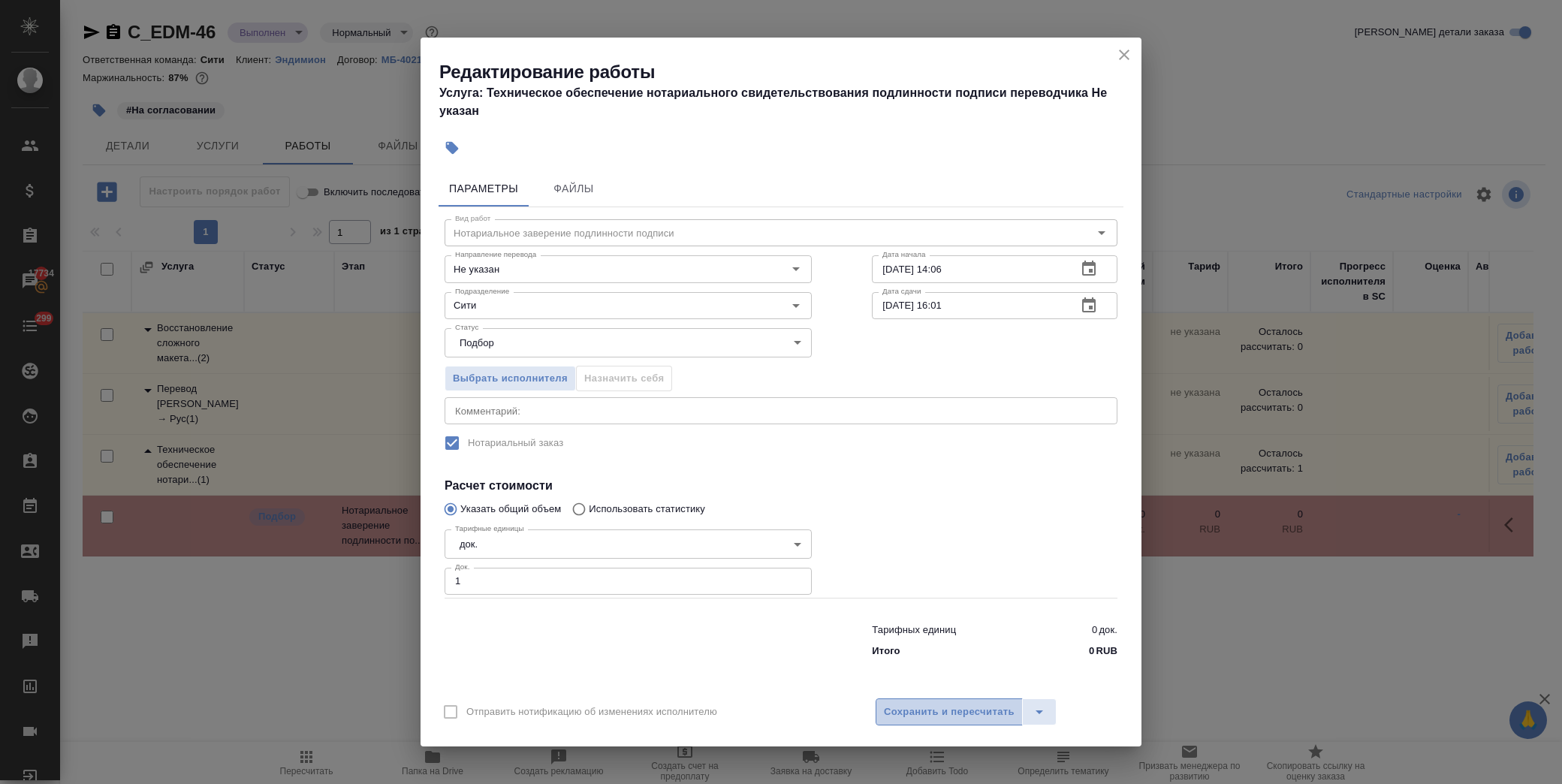
click at [946, 709] on span "Сохранить и пересчитать" at bounding box center [949, 712] width 130 height 17
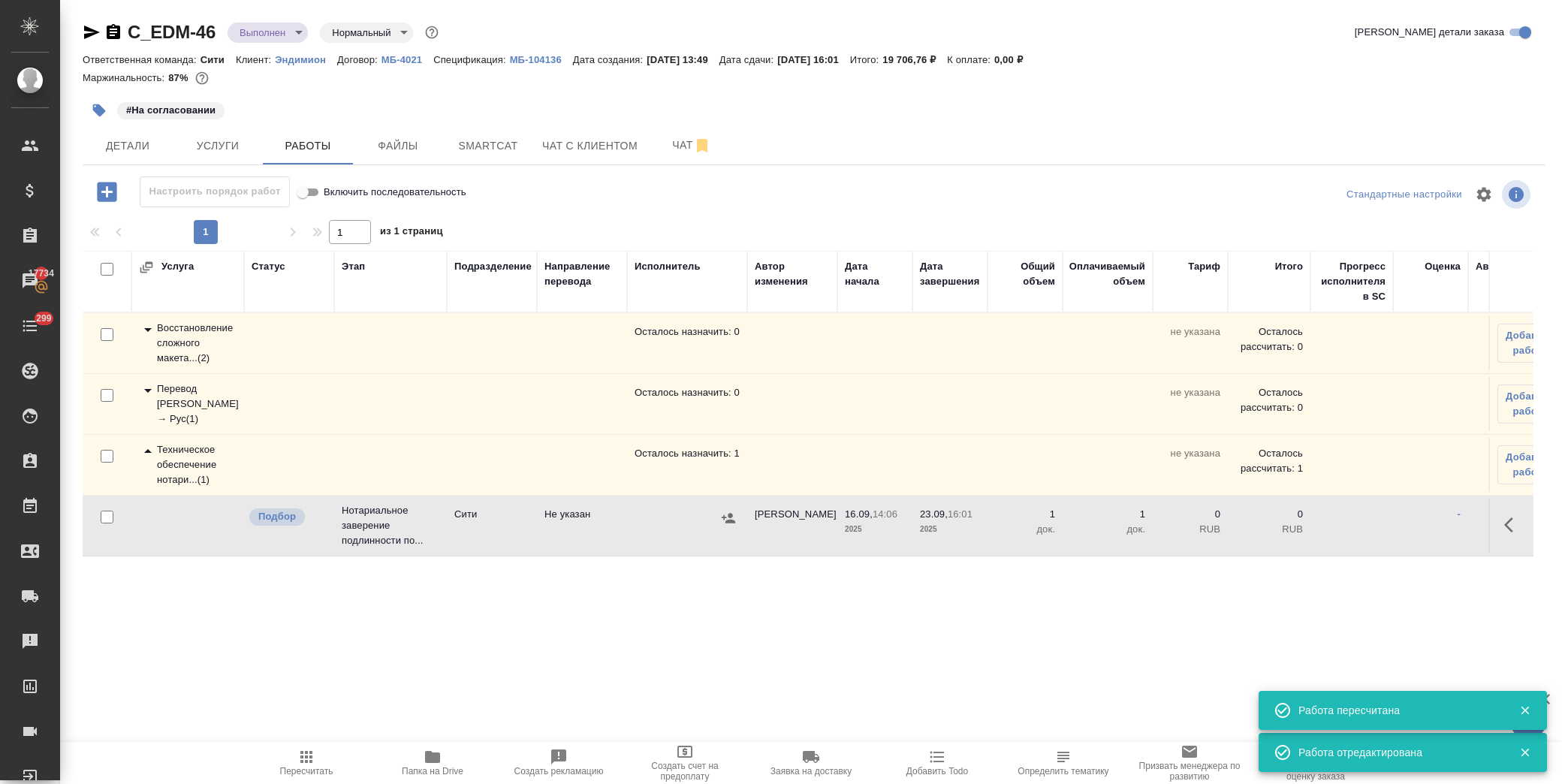
click at [1522, 516] on icon "button" at bounding box center [1513, 524] width 18 height 18
click at [1409, 525] on icon "button" at bounding box center [1402, 524] width 18 height 18
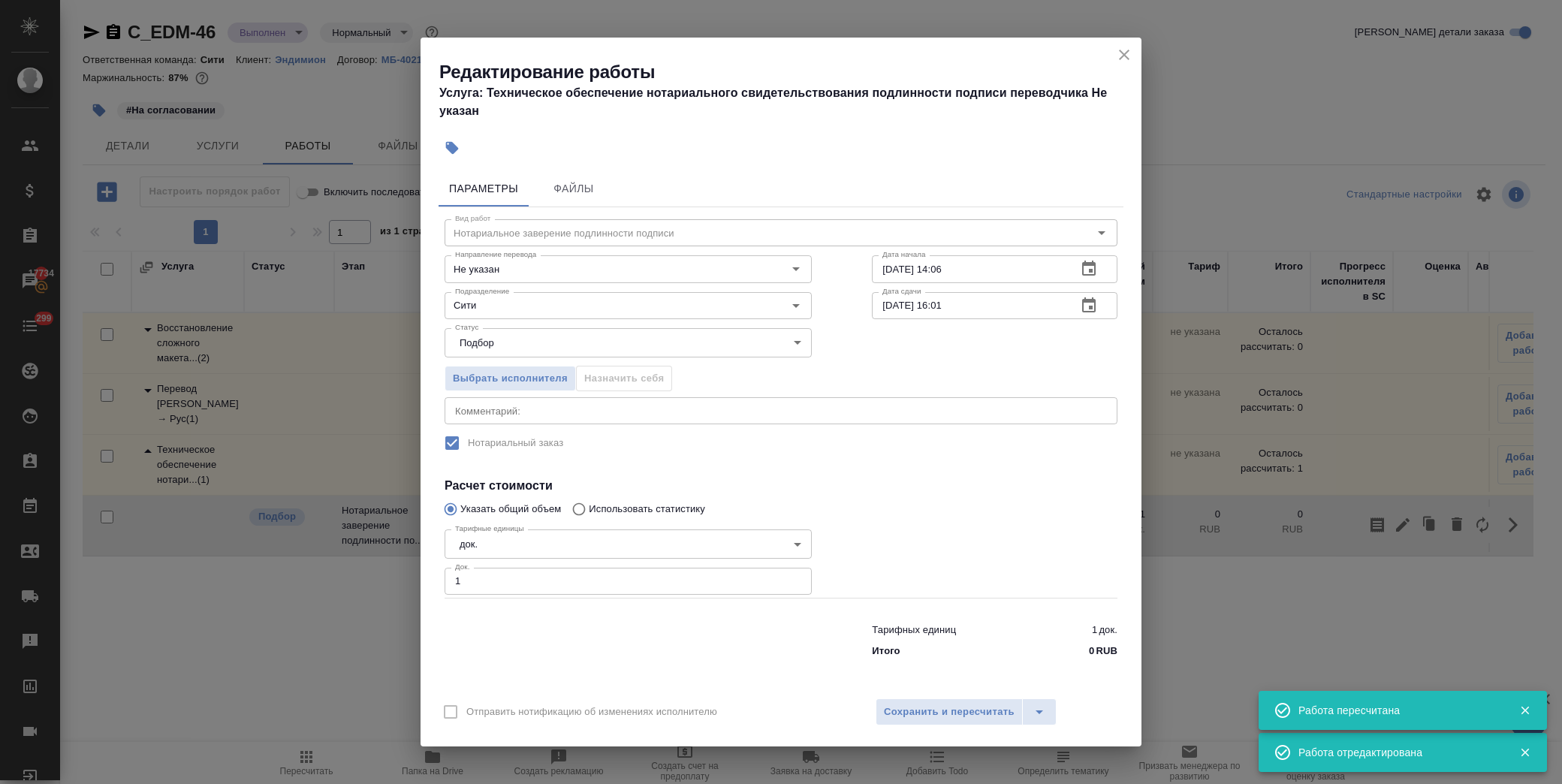
click at [520, 361] on div "Выбрать исполнителя Назначить себя" at bounding box center [628, 376] width 427 height 91
click at [522, 380] on span "Выбрать исполнителя" at bounding box center [510, 379] width 115 height 17
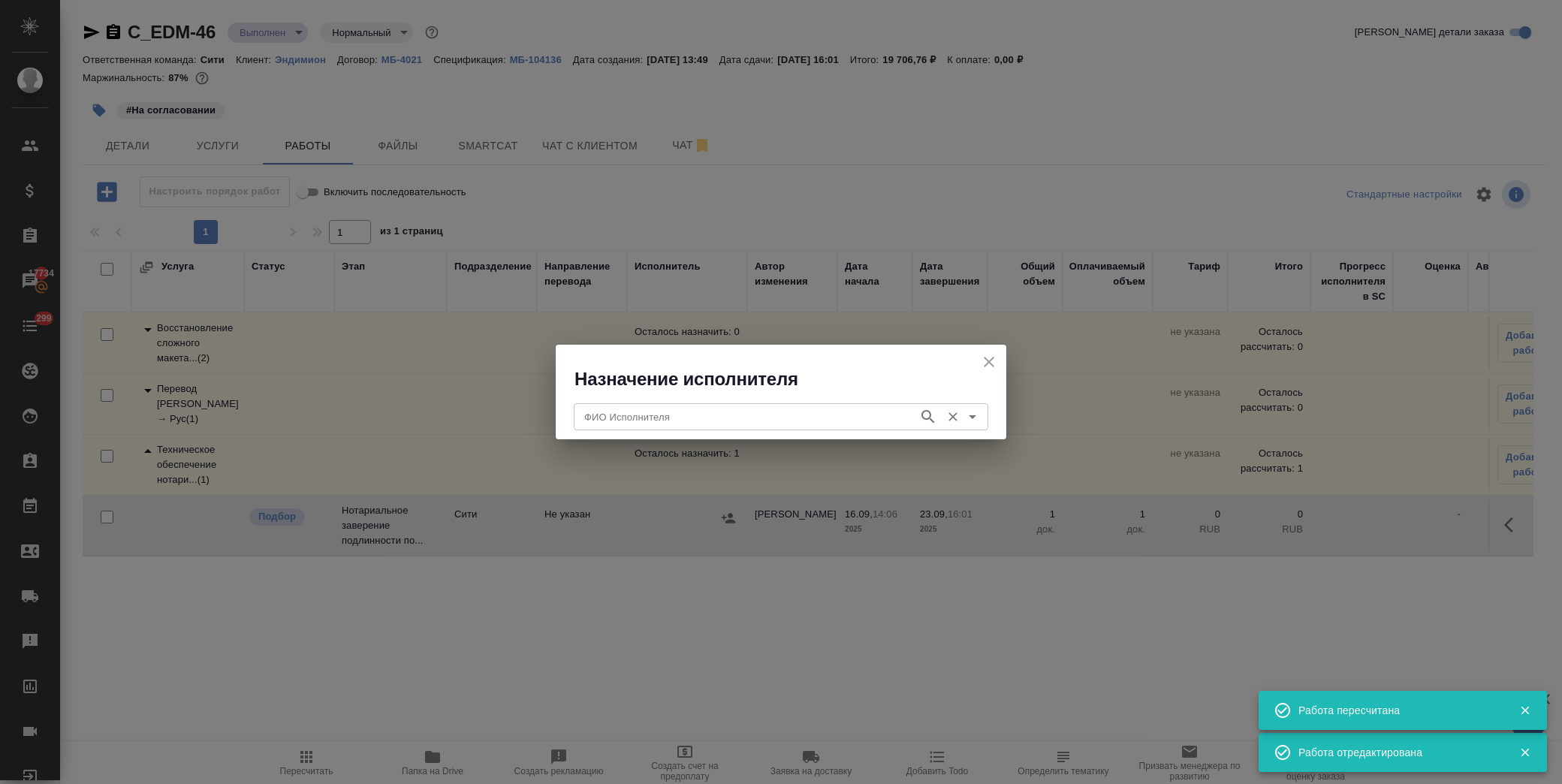
click at [628, 415] on input "ФИО Исполнителя" at bounding box center [745, 416] width 333 height 18
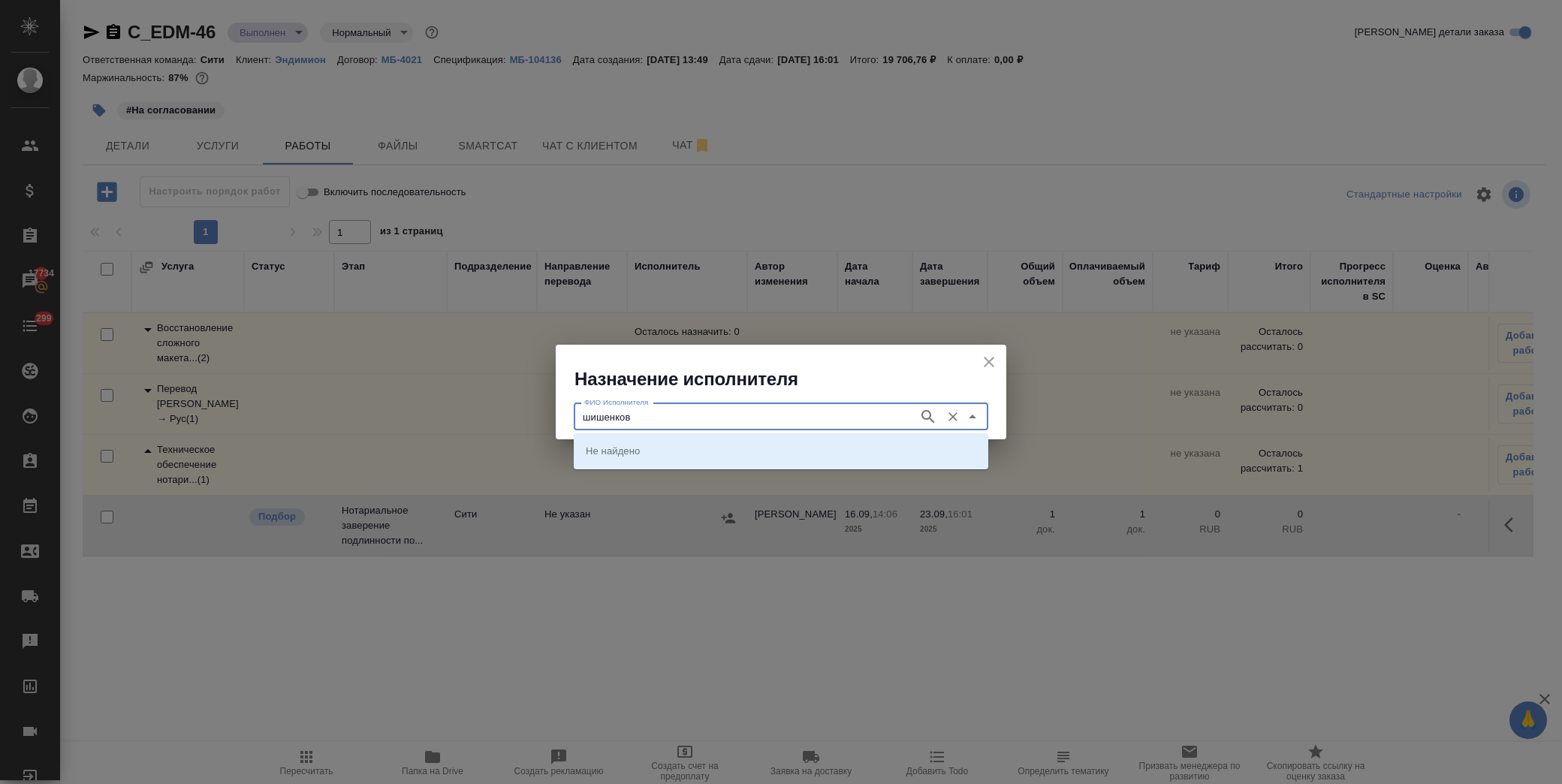
type input "шишенков"
click at [643, 445] on p "НОТАРИУС Шишенков Леонид Васильевич" at bounding box center [626, 451] width 82 height 15
type input "НОТАРИУС Шишенков Леонид Васильевич"
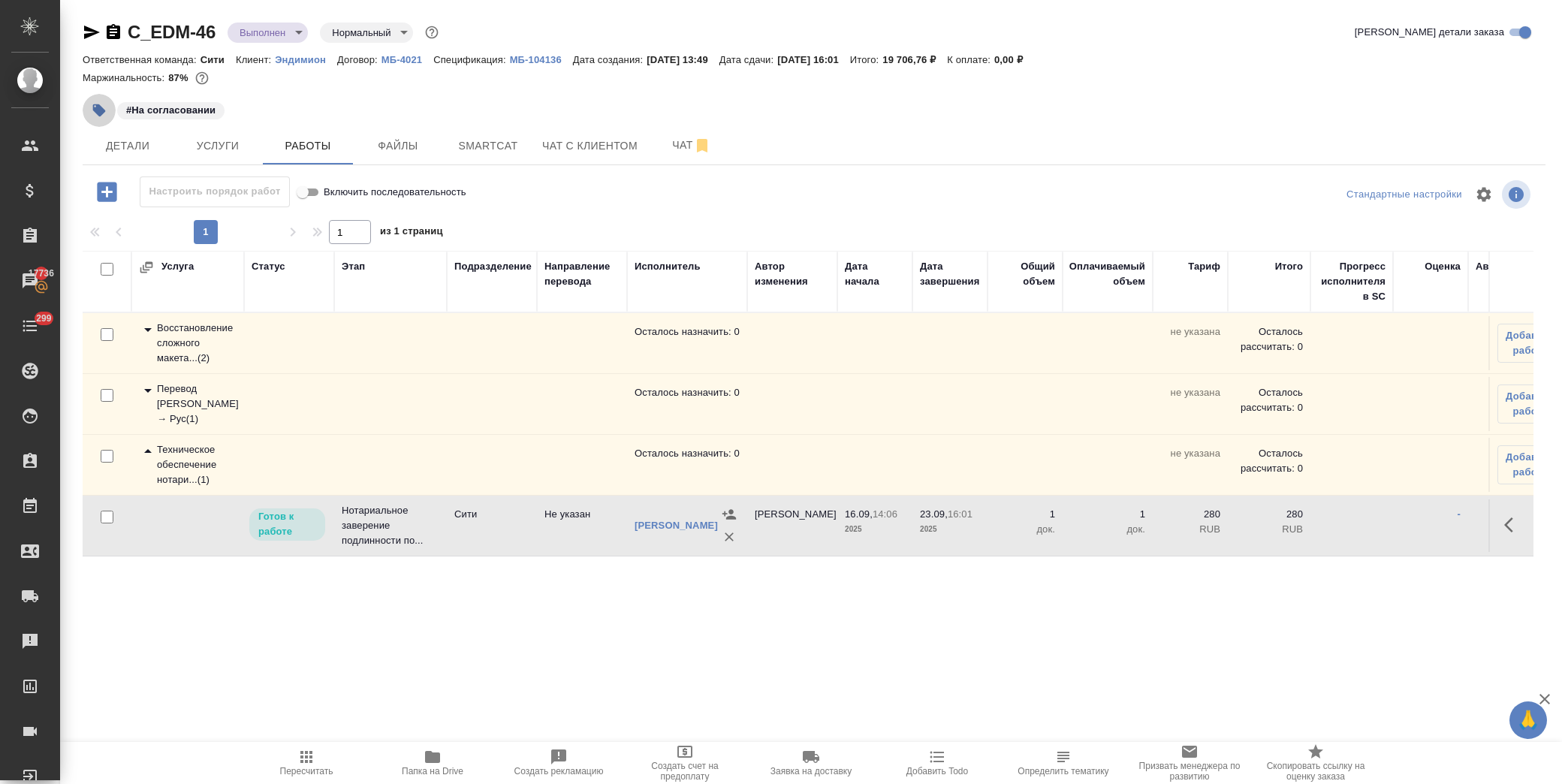
click at [94, 108] on icon "button" at bounding box center [99, 110] width 12 height 12
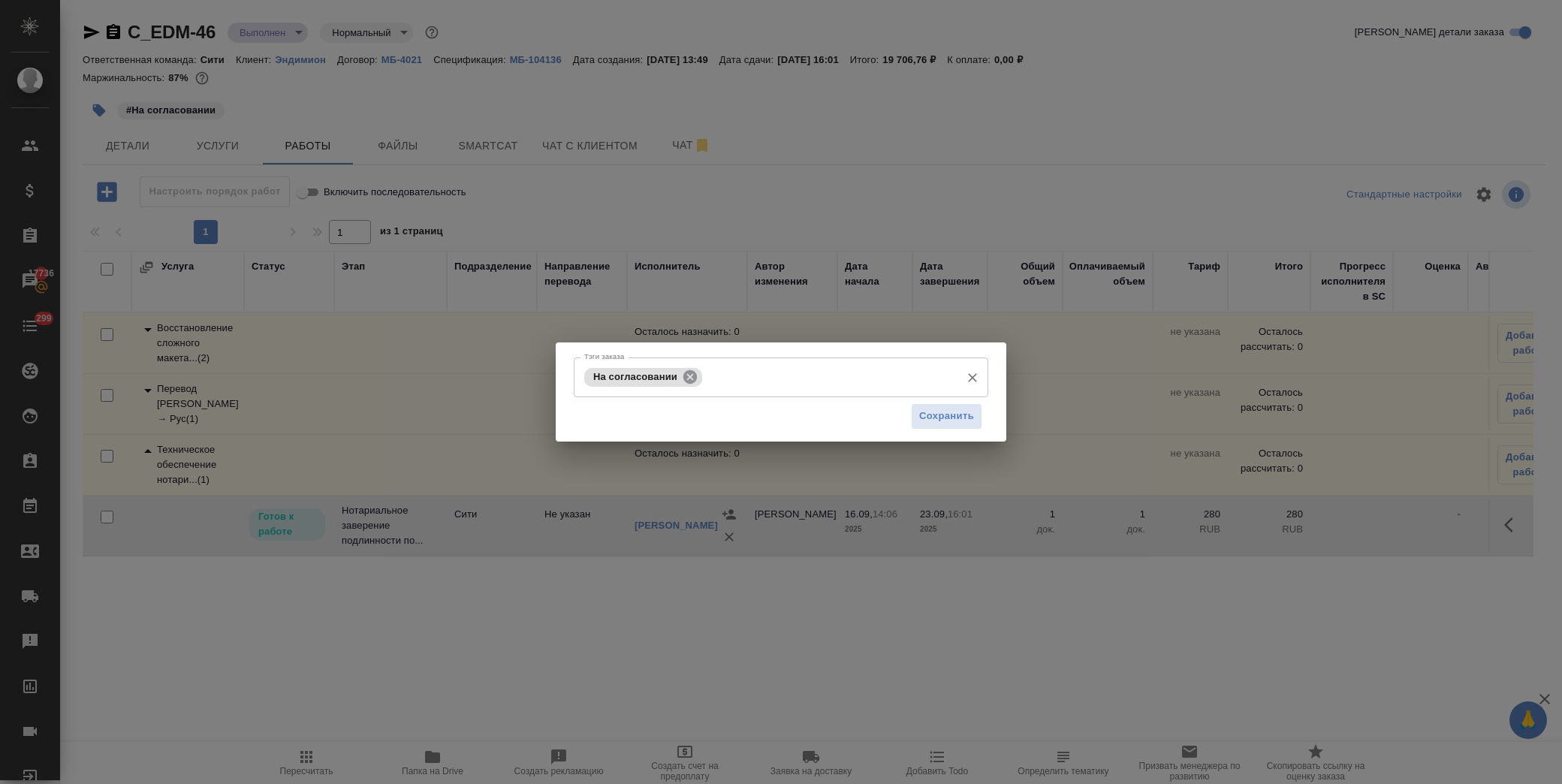
click at [688, 372] on icon at bounding box center [690, 376] width 13 height 13
click at [689, 376] on input "Тэги заказа" at bounding box center [766, 377] width 372 height 26
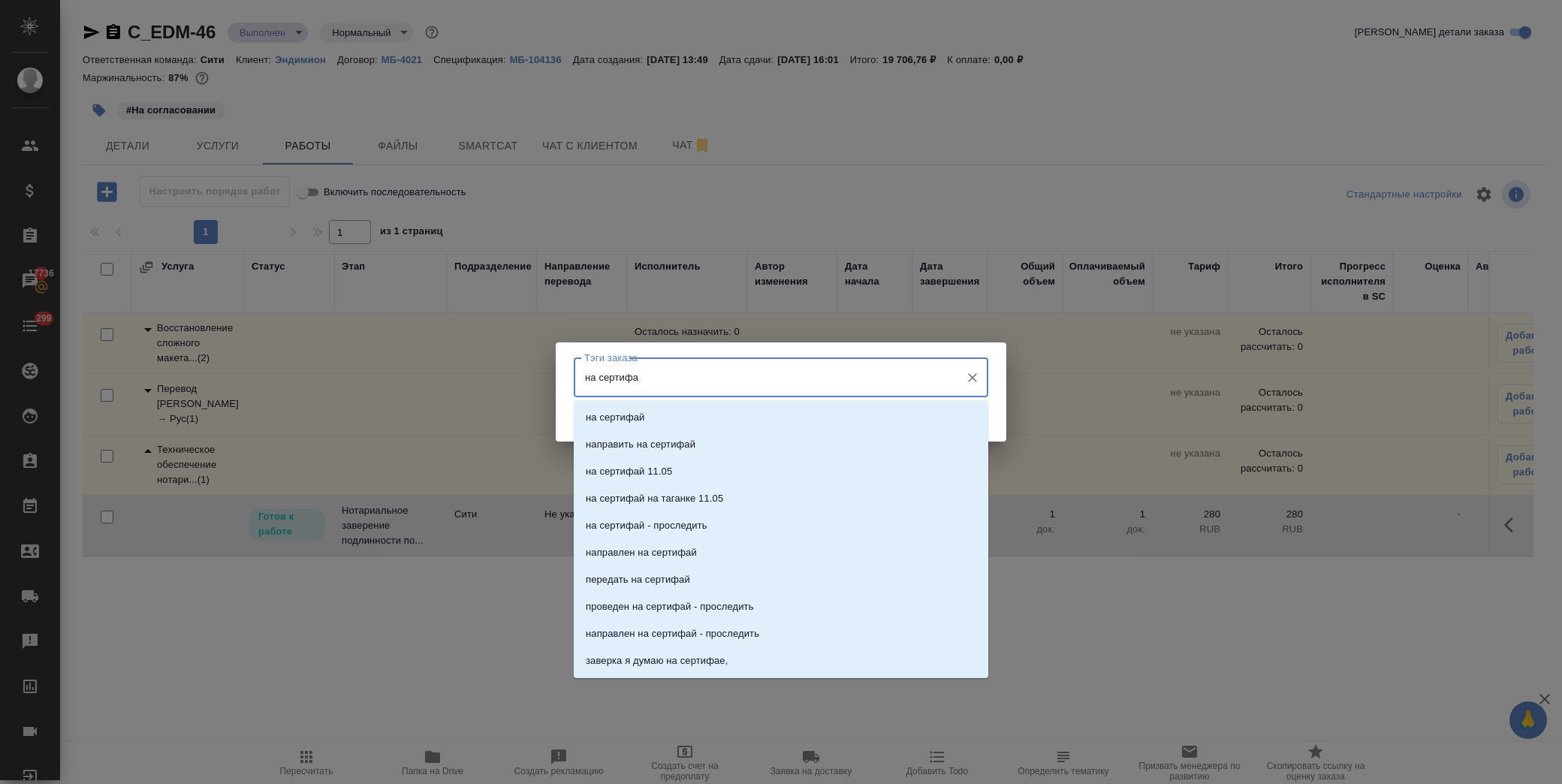
type input "на сертифае"
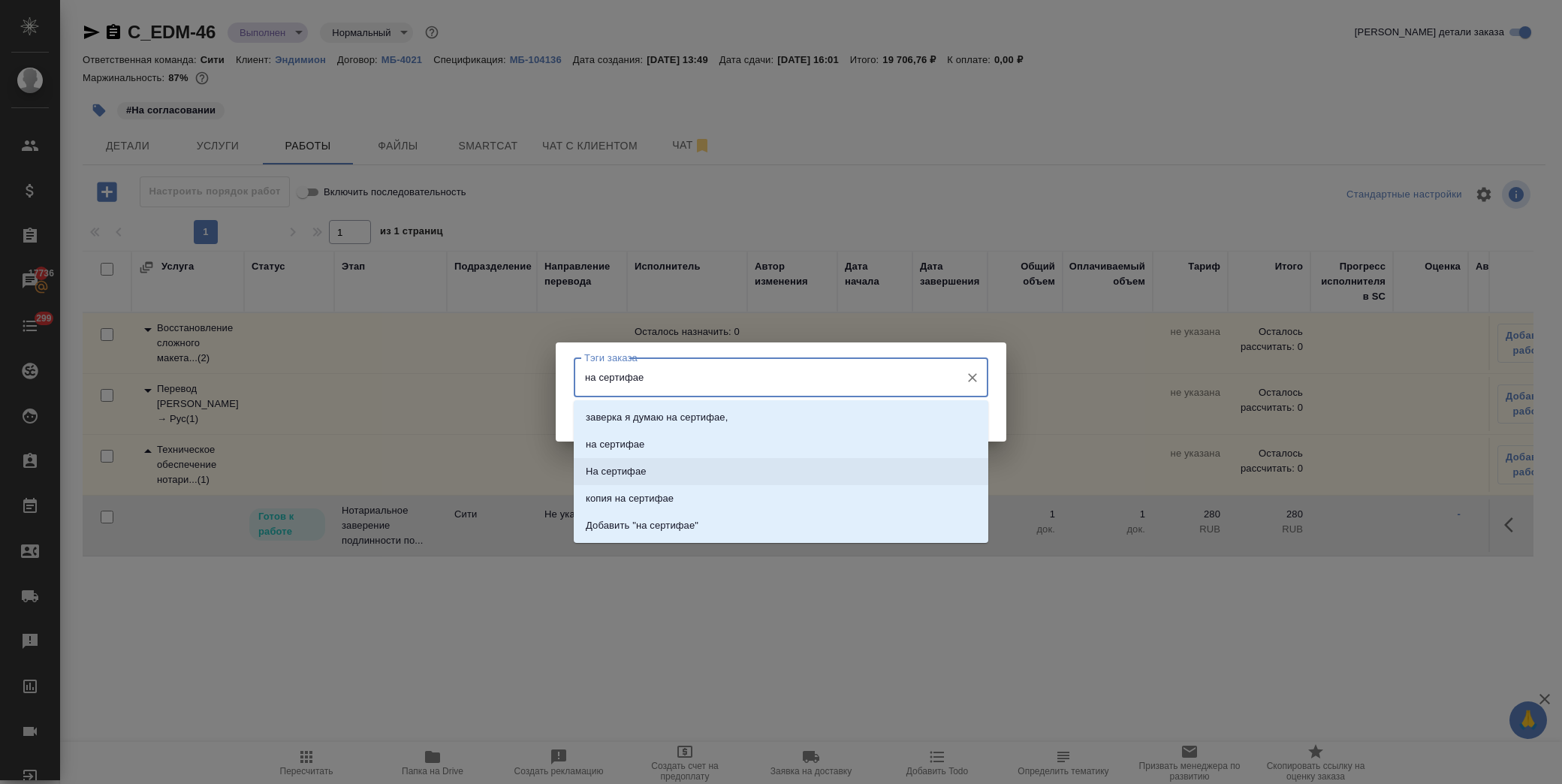
click at [663, 475] on li "На сертифае" at bounding box center [781, 471] width 415 height 27
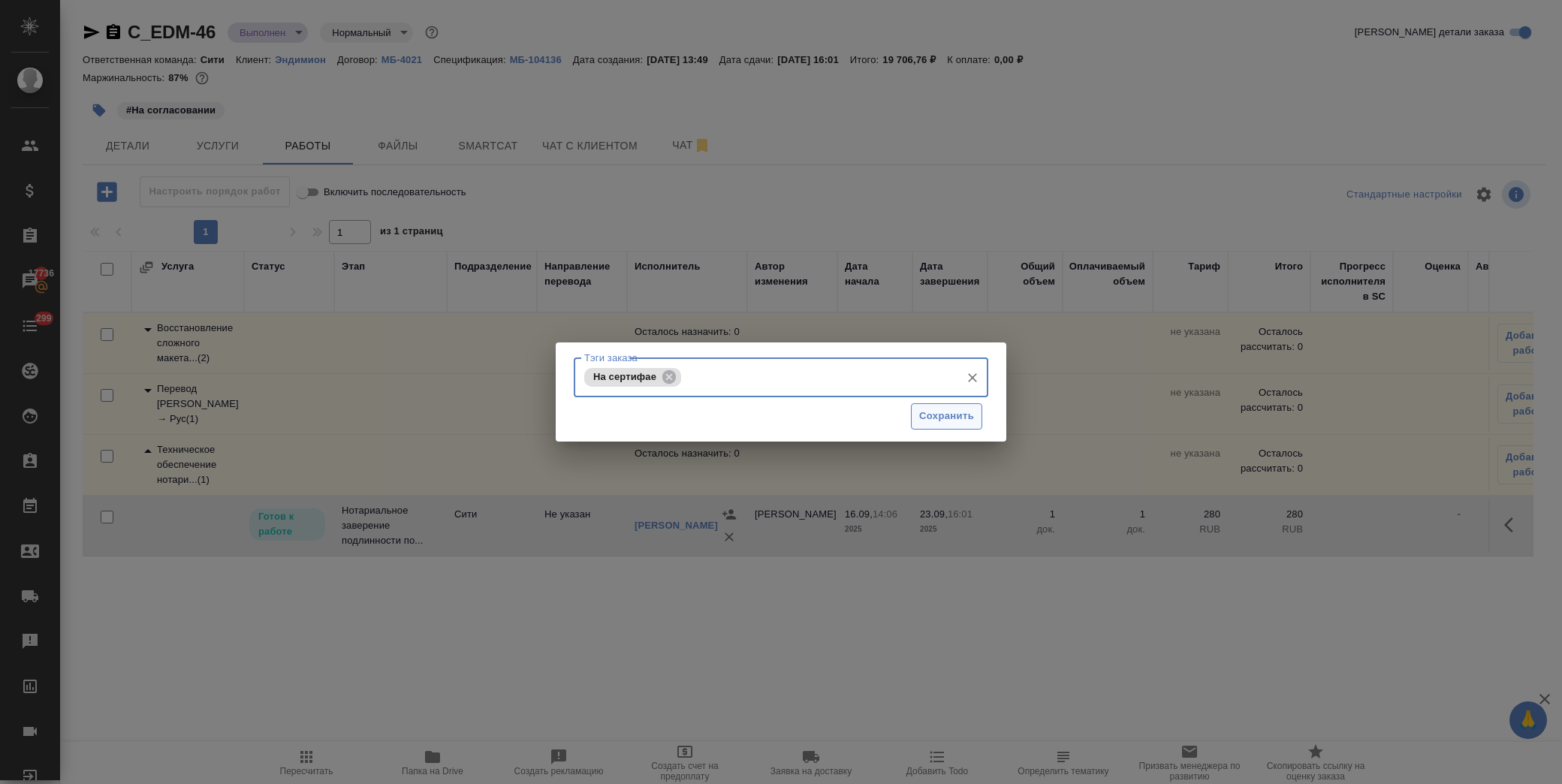
click at [920, 425] on button "Сохранить" at bounding box center [946, 417] width 71 height 27
